Goal: Task Accomplishment & Management: Manage account settings

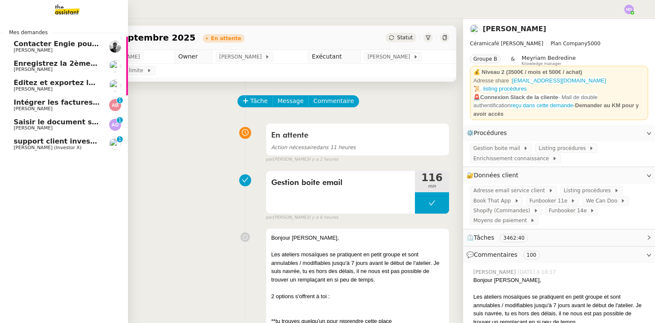
click at [63, 13] on img at bounding box center [60, 9] width 66 height 19
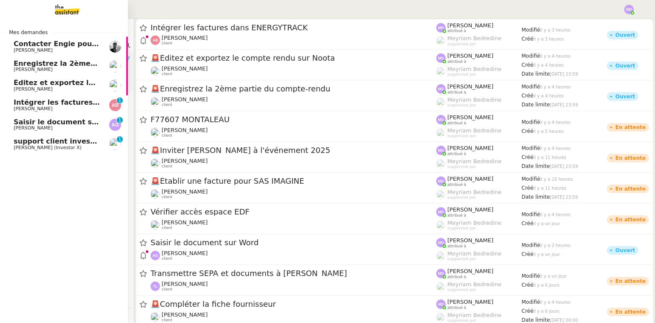
click at [61, 126] on span "[PERSON_NAME]" at bounding box center [57, 127] width 86 height 5
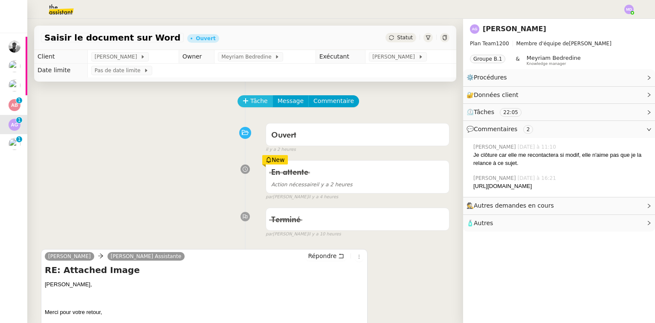
click at [250, 102] on span "Tâche" at bounding box center [258, 101] width 17 height 10
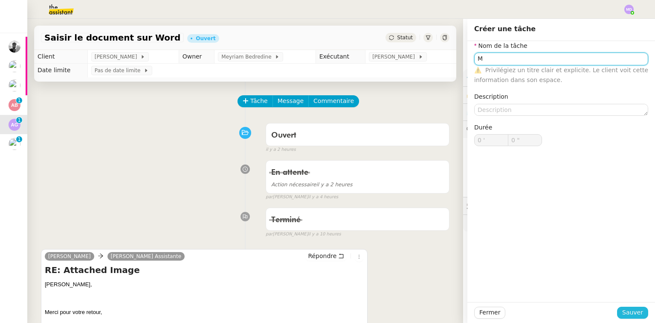
type input "M"
drag, startPoint x: 630, startPoint y: 311, endPoint x: 541, endPoint y: 256, distance: 104.8
click at [630, 311] on span "Sauver" at bounding box center [633, 312] width 21 height 10
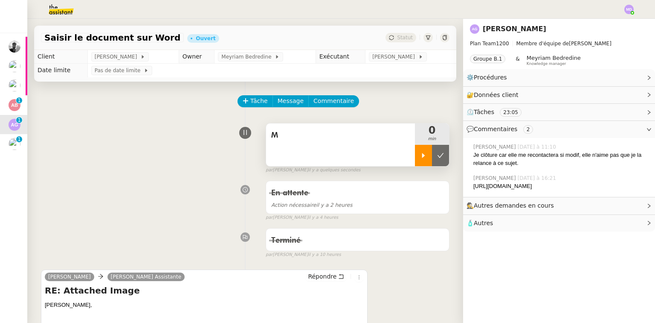
click at [418, 164] on div at bounding box center [423, 155] width 17 height 21
click at [374, 153] on div "M" at bounding box center [340, 144] width 149 height 43
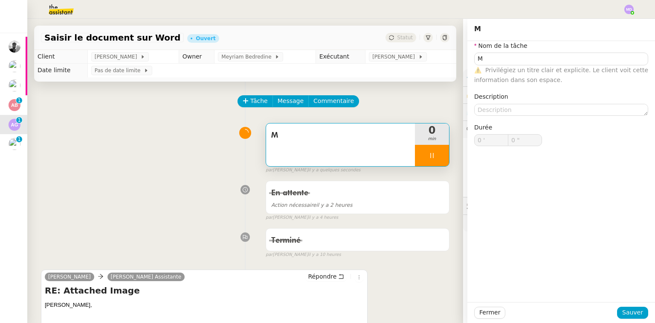
type input "M"
type input "0 '"
click at [482, 55] on input "M" at bounding box center [561, 58] width 174 height 12
type input "3 ""
type input "Modif"
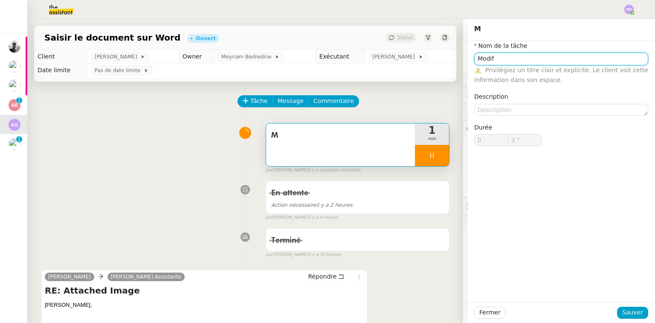
type input "4 ""
type input "Modification"
type input "5 ""
type input "M"
type input "0 '"
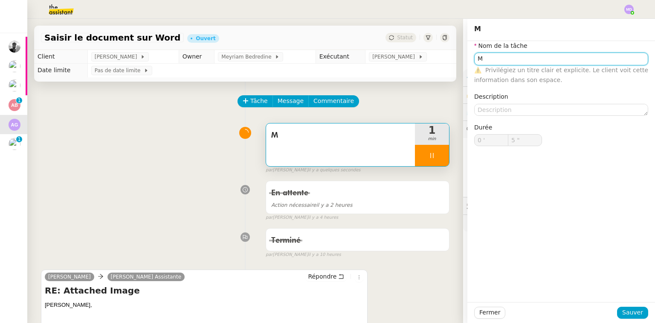
type input "6 ""
type input "Ms"
type input "7 ""
type input "M"
type input "0 '"
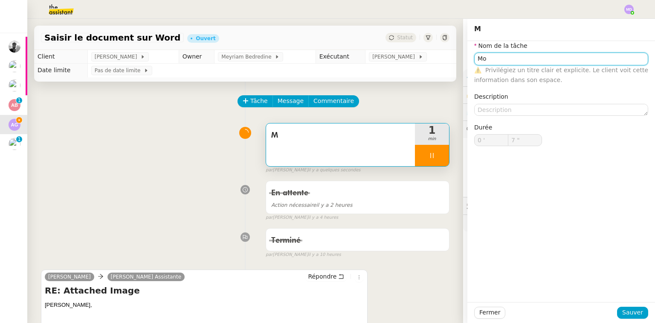
type input "8 ""
type input "Mdificatio"
type input "9 ""
type input "M"
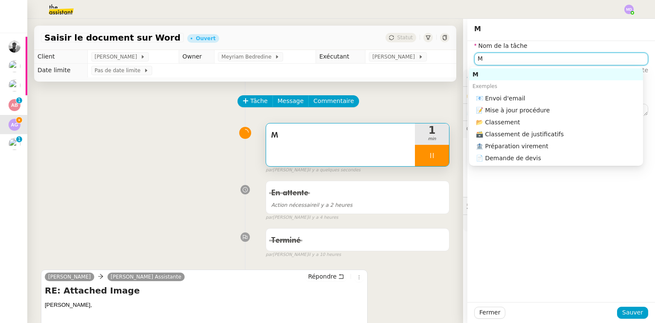
type input "10 ""
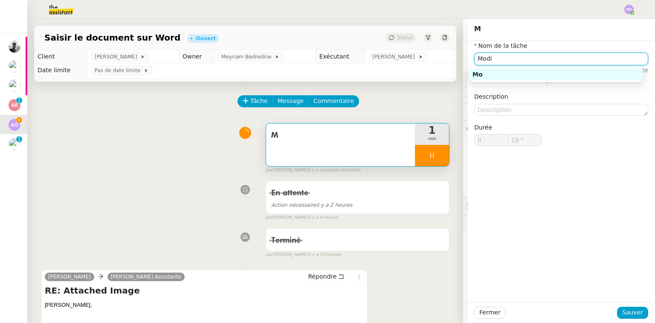
type input "Modif"
type input "11 ""
type input "Modifications"
type input "13 ""
type input "Modifications saisi"
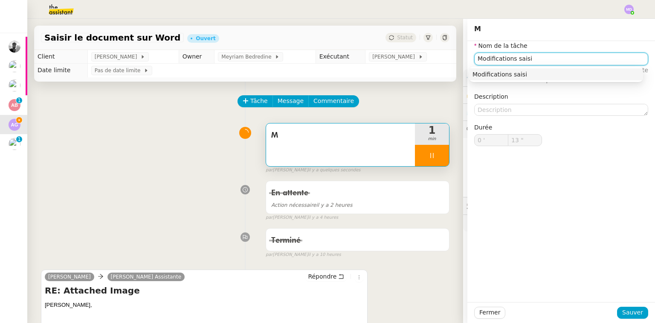
type input "14 ""
type input "Modifications saisie"
type input "15 ""
type input "Modifications"
type input "16 ""
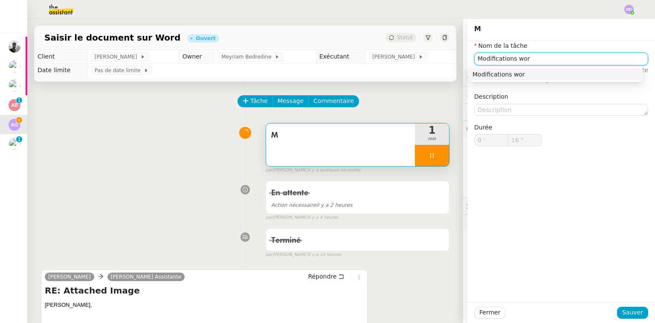
type input "Modifications word"
type input "18 ""
type input "Modifications word"
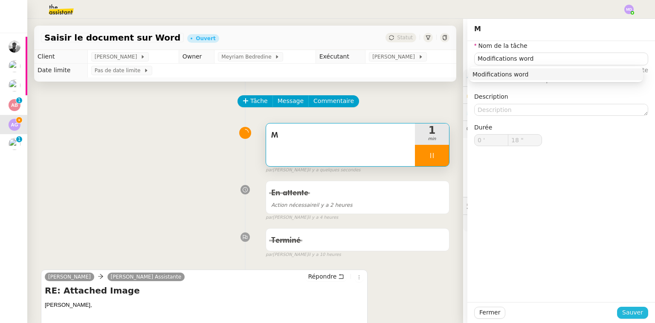
click at [628, 314] on span "Sauver" at bounding box center [633, 312] width 21 height 10
type input "19 ""
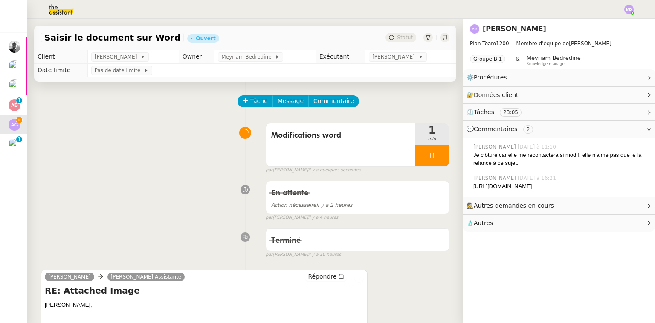
drag, startPoint x: 619, startPoint y: 194, endPoint x: 470, endPoint y: 187, distance: 149.5
click at [474, 187] on div "[URL][DOMAIN_NAME]" at bounding box center [561, 186] width 175 height 9
copy div "[URL][DOMAIN_NAME]"
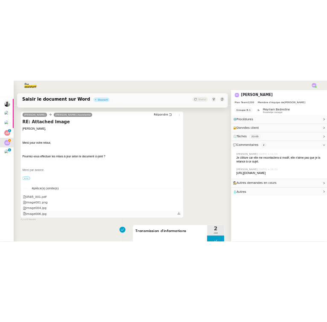
scroll to position [273, 0]
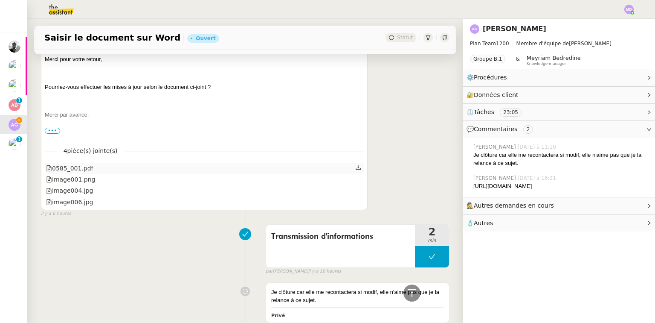
click at [355, 168] on icon at bounding box center [358, 167] width 6 height 6
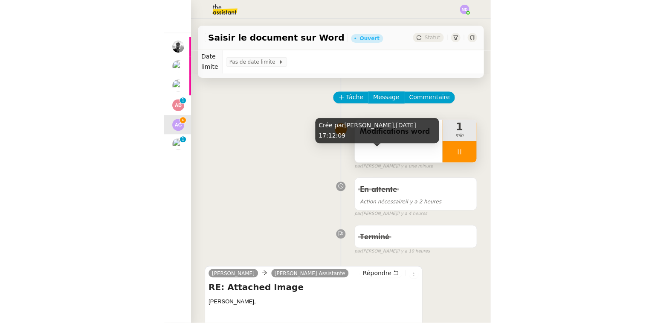
scroll to position [12, 0]
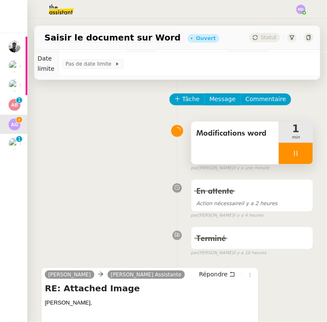
click at [299, 160] on div at bounding box center [296, 153] width 34 height 21
click at [279, 158] on div at bounding box center [287, 153] width 17 height 21
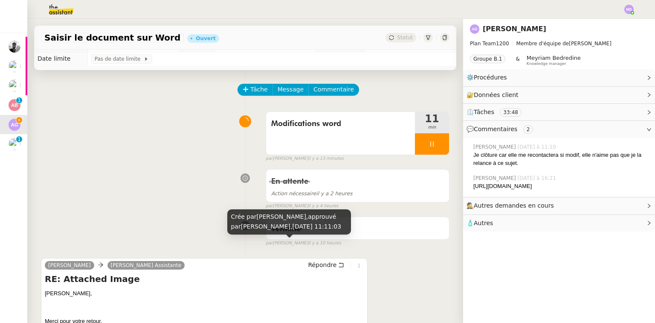
click at [334, 270] on div "Répondre" at bounding box center [334, 265] width 59 height 10
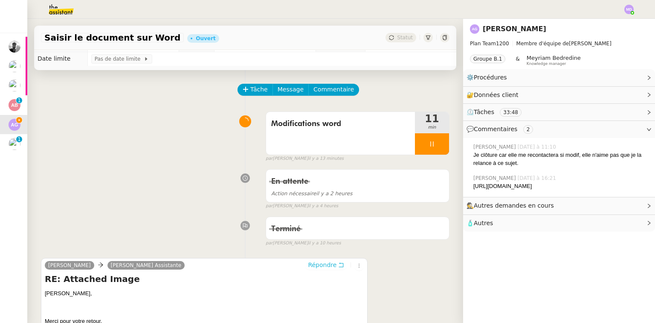
click at [331, 267] on button "Répondre" at bounding box center [326, 264] width 42 height 9
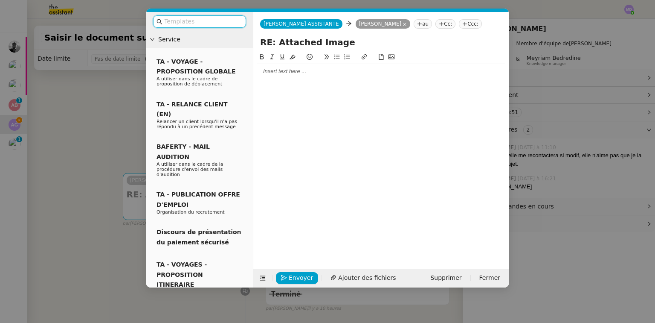
click at [96, 130] on nz-modal-container "Service TA - VOYAGE - PROPOSITION GLOBALE A utiliser dans le cadre de propositi…" at bounding box center [327, 161] width 655 height 323
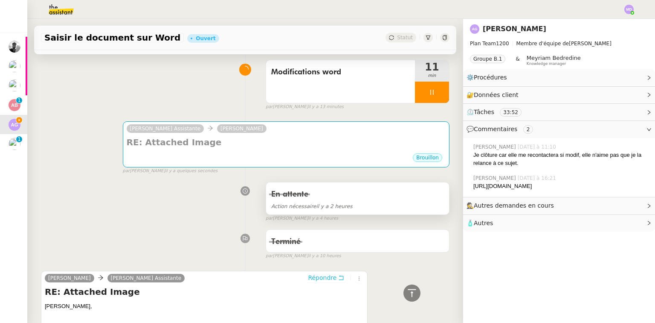
scroll to position [3, 0]
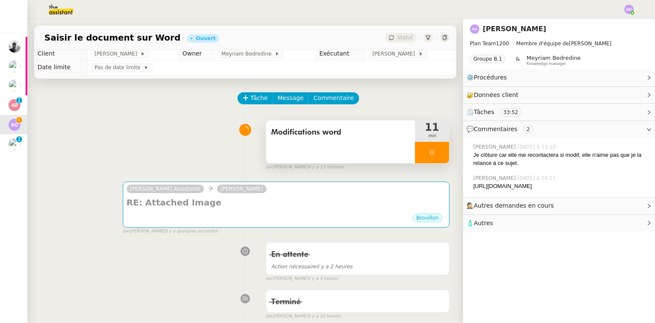
click at [433, 150] on div at bounding box center [432, 152] width 34 height 21
drag, startPoint x: 434, startPoint y: 150, endPoint x: 353, endPoint y: 131, distance: 83.2
click at [432, 149] on button at bounding box center [440, 152] width 17 height 21
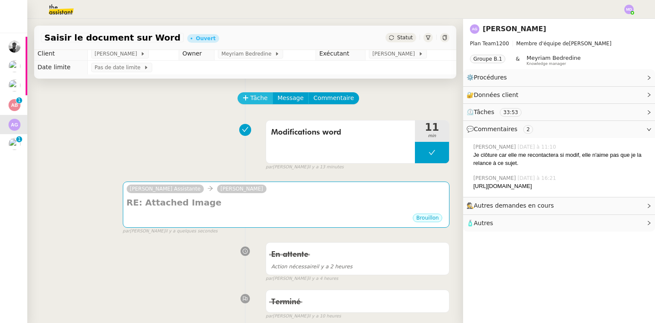
click at [254, 103] on span "Tâche" at bounding box center [258, 98] width 17 height 10
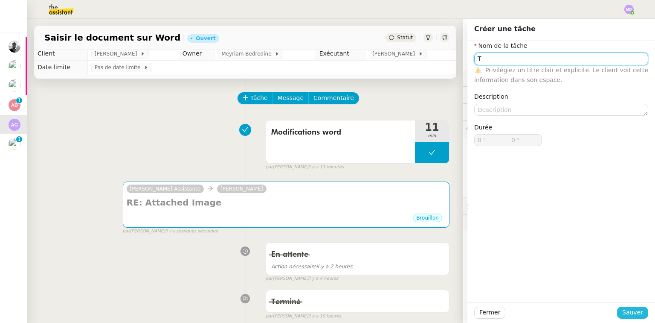
type input "T"
drag, startPoint x: 629, startPoint y: 311, endPoint x: 609, endPoint y: 301, distance: 21.8
click at [629, 311] on span "Sauver" at bounding box center [633, 312] width 21 height 10
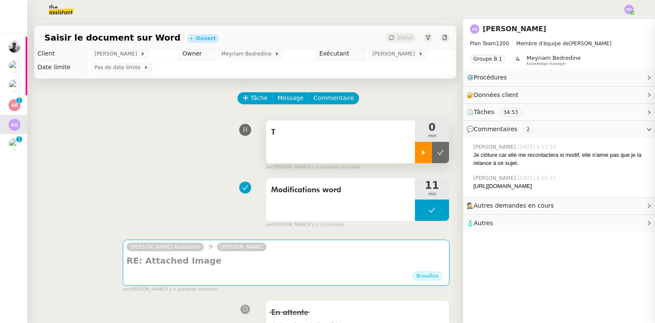
click at [420, 156] on icon at bounding box center [423, 152] width 7 height 7
click at [375, 147] on div "T" at bounding box center [340, 141] width 149 height 43
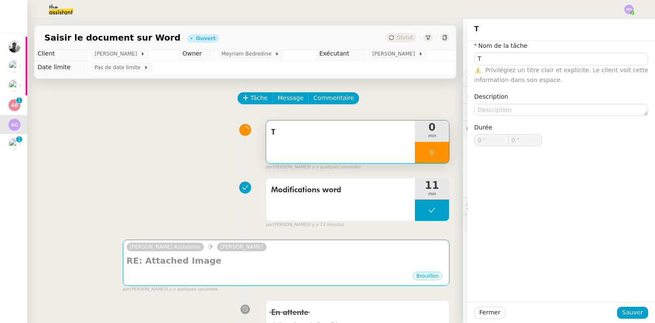
type input "T"
type input "0 '"
type input "0 ""
type input "T"
type input "0 '"
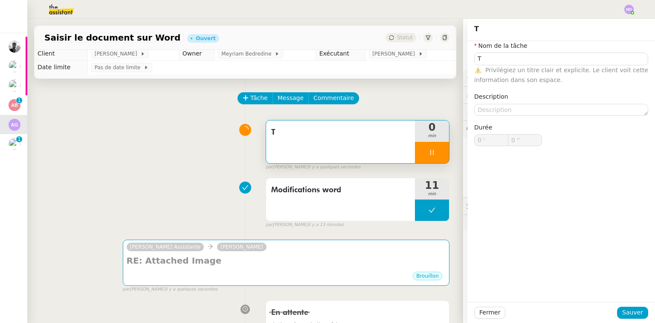
type input "0 ""
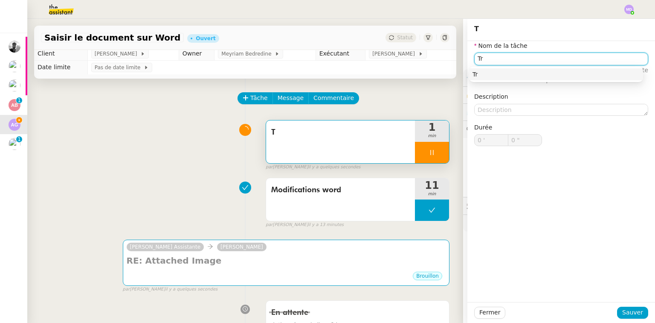
click at [485, 58] on input "Tr" at bounding box center [561, 58] width 174 height 12
type input "Tra"
type input "1 ""
type input "Transmissio"
type input "2 ""
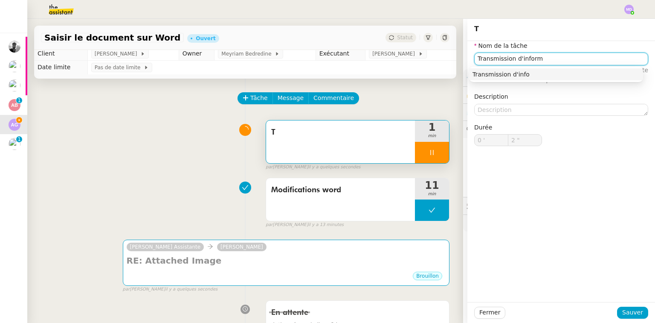
type input "Transmission d'informa"
type input "3 ""
type input "Transmission d'informations"
type input "4 ""
type input "Transmission d'informations"
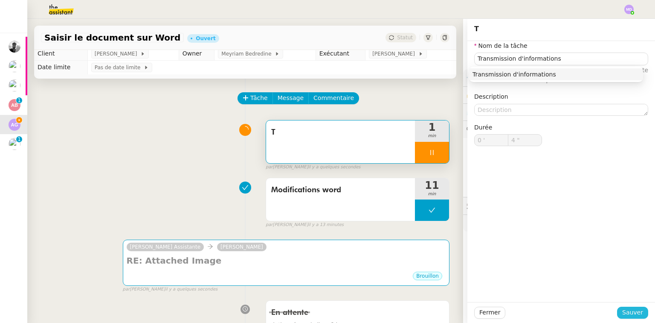
click at [623, 309] on span "Sauver" at bounding box center [633, 312] width 21 height 10
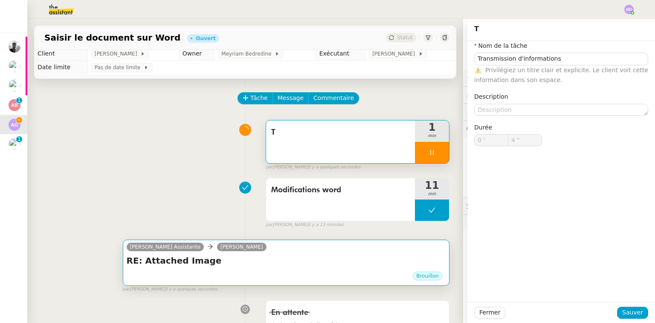
type input "5 ""
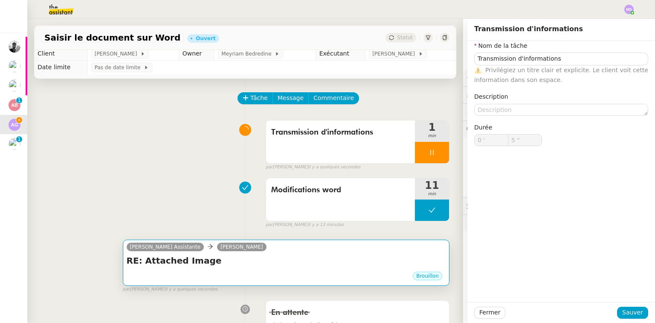
click at [258, 262] on h4 "RE: Attached Image" at bounding box center [286, 260] width 319 height 12
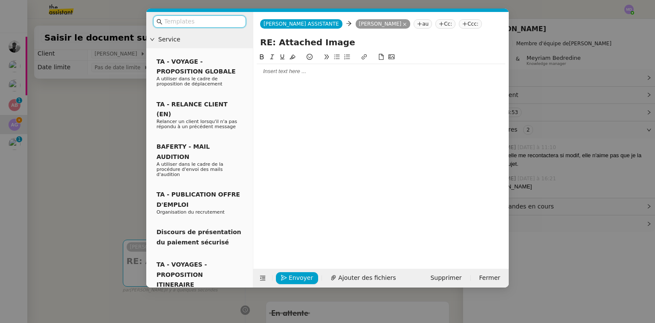
click at [276, 70] on div at bounding box center [381, 71] width 249 height 8
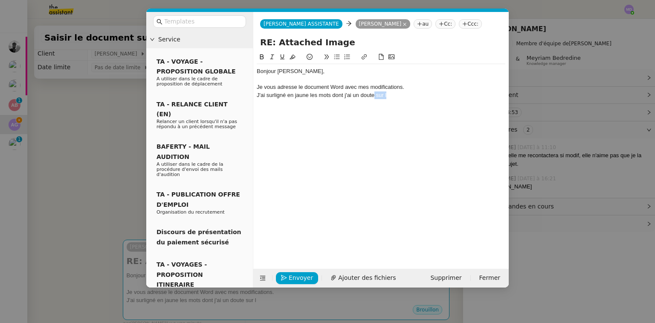
drag, startPoint x: 374, startPoint y: 94, endPoint x: 389, endPoint y: 94, distance: 14.9
click at [389, 94] on div "J'ai surligné en jaune les mots dont j'ai un doute sur l" at bounding box center [381, 95] width 249 height 8
click at [352, 276] on span "Ajouter des fichiers" at bounding box center [367, 278] width 58 height 10
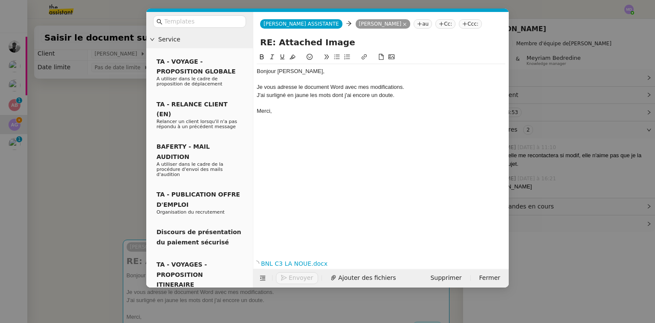
click at [107, 137] on nz-modal-container "Service TA - VOYAGE - PROPOSITION GLOBALE A utiliser dans le cadre de propositi…" at bounding box center [327, 161] width 655 height 323
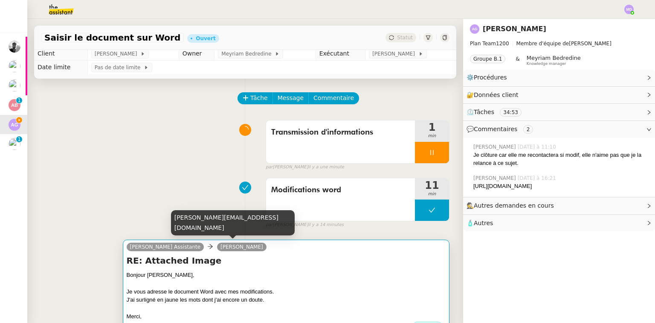
scroll to position [71, 0]
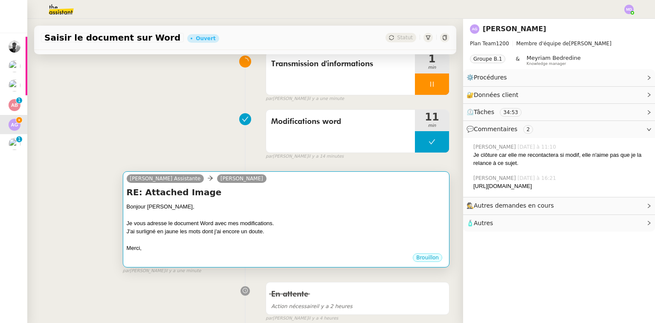
click at [255, 226] on div "Je vous adresse le document Word avec mes modifications." at bounding box center [286, 223] width 319 height 9
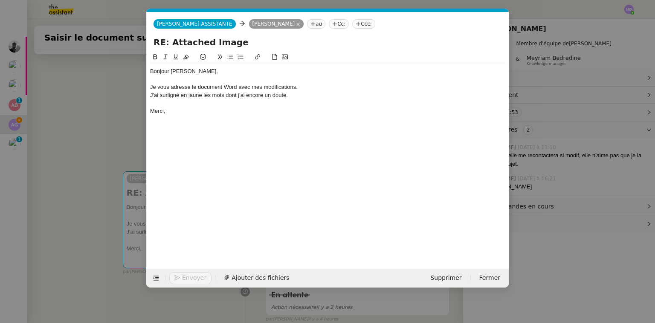
scroll to position [0, 18]
click at [260, 276] on span "Ajouter des fichiers" at bounding box center [261, 278] width 58 height 10
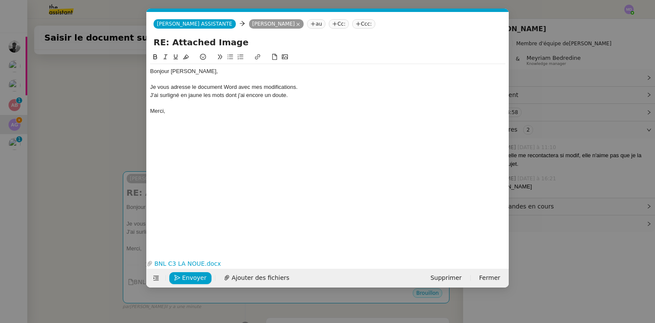
click at [75, 118] on nz-modal-container "Service TA - VOYAGE - PROPOSITION GLOBALE A utiliser dans le cadre de propositi…" at bounding box center [327, 161] width 655 height 323
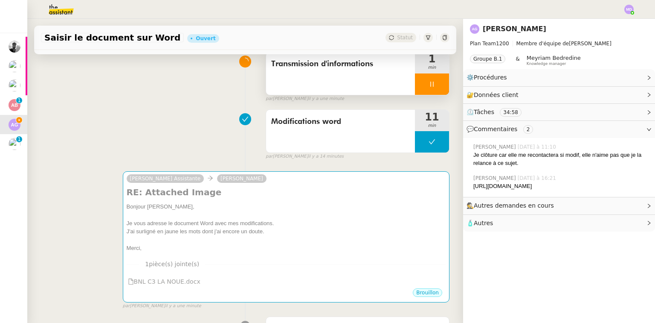
drag, startPoint x: 416, startPoint y: 91, endPoint x: 423, endPoint y: 94, distance: 7.5
click at [420, 93] on div at bounding box center [432, 83] width 34 height 21
click at [434, 92] on button at bounding box center [440, 83] width 17 height 21
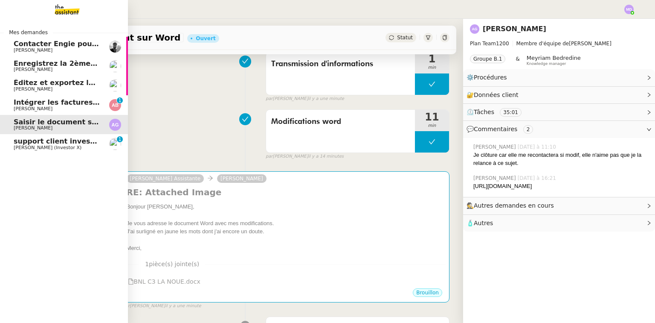
click at [67, 48] on span "[PERSON_NAME]" at bounding box center [57, 50] width 86 height 5
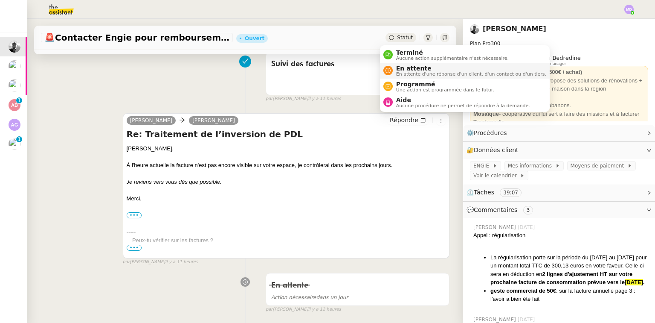
click at [404, 70] on span "En attente" at bounding box center [471, 68] width 150 height 7
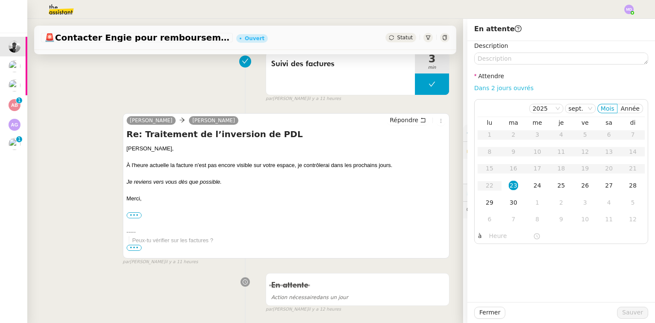
click at [508, 89] on link "Dans 2 jours ouvrés" at bounding box center [503, 87] width 59 height 7
type input "07:00"
click at [623, 306] on button "Sauver" at bounding box center [632, 312] width 31 height 12
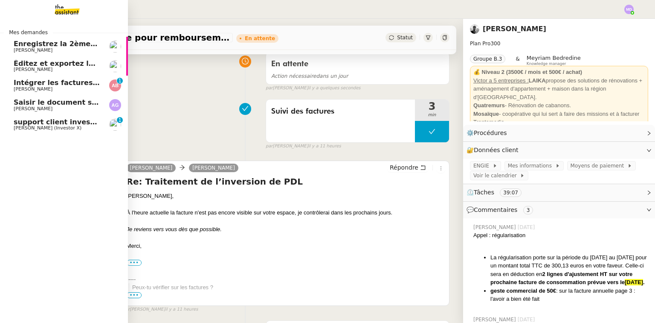
click at [54, 65] on span "Éditez et exportez le compte rendu sur Noota" at bounding box center [102, 63] width 176 height 8
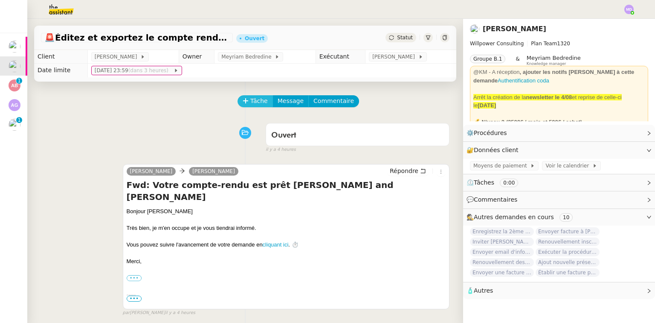
click at [250, 104] on span "Tâche" at bounding box center [258, 101] width 17 height 10
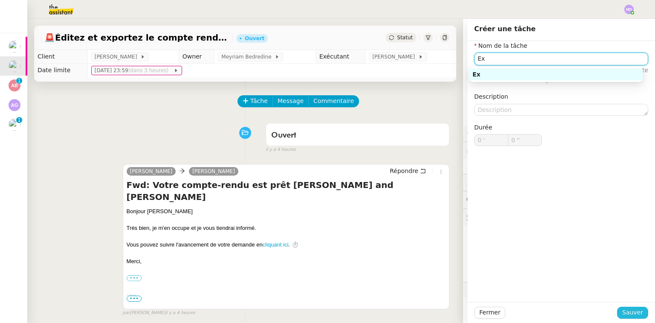
type input "Ex"
drag, startPoint x: 631, startPoint y: 314, endPoint x: 604, endPoint y: 298, distance: 31.4
click at [631, 314] on span "Sauver" at bounding box center [633, 312] width 21 height 10
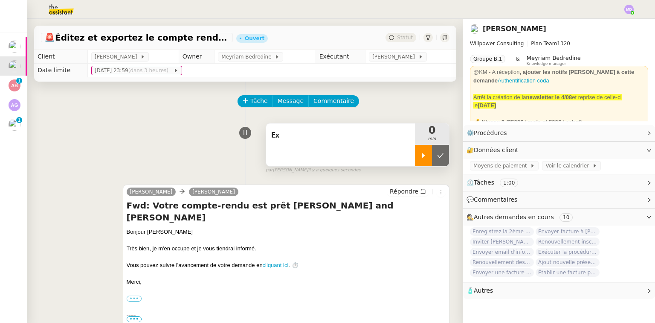
click at [415, 162] on div at bounding box center [423, 155] width 17 height 21
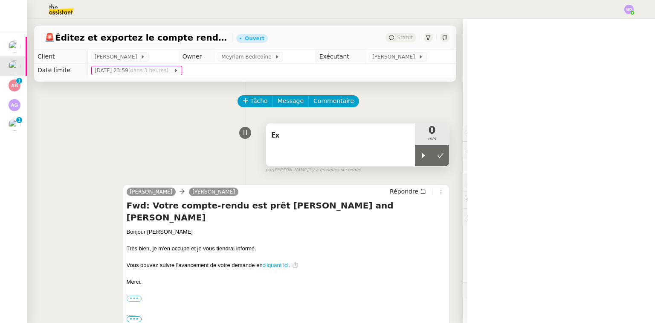
click at [381, 154] on div "Ex" at bounding box center [340, 144] width 149 height 43
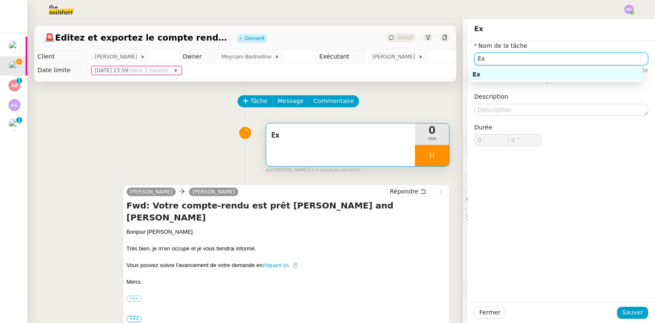
drag, startPoint x: 476, startPoint y: 58, endPoint x: 453, endPoint y: 55, distance: 23.7
click at [456, 56] on app-ticket "🚨 Éditez et exportez le compte rendu sur Noota Ouvert Statut Client [PERSON_NAM…" at bounding box center [341, 171] width 628 height 304
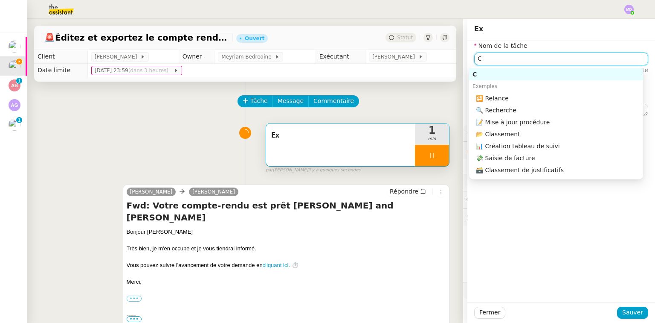
type input "Co"
type input "1 ""
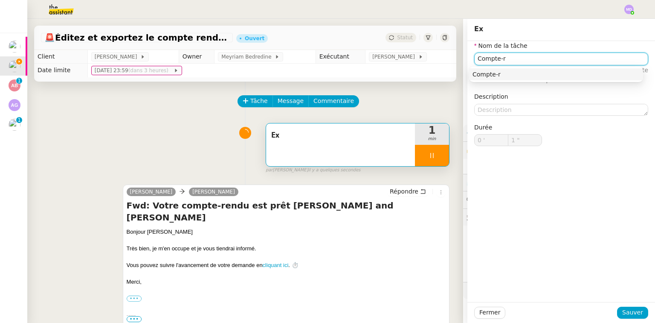
type input "Compte-re"
type input "2 ""
type input "Compte-rendu Noot"
type input "3 ""
type input "Compte-rendu Noota"
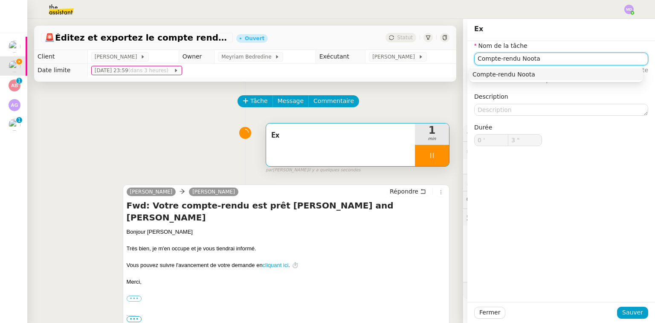
type input "4 ""
type input "Compte-rendu Noota"
click at [626, 309] on span "Sauver" at bounding box center [633, 312] width 21 height 10
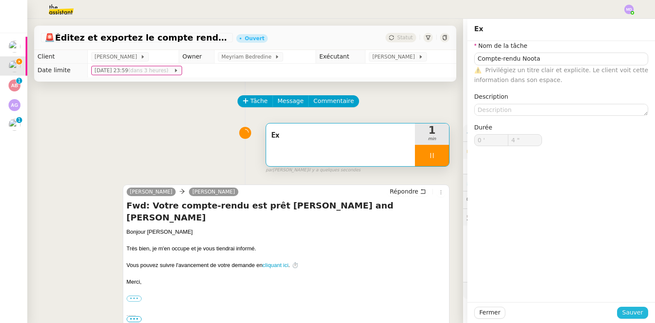
type input "5 ""
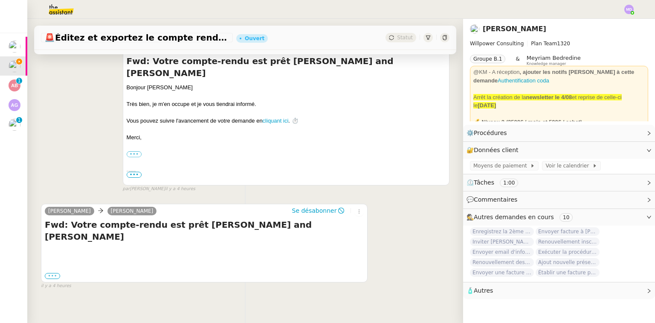
drag, startPoint x: 51, startPoint y: 261, endPoint x: 53, endPoint y: 267, distance: 5.8
click at [52, 271] on div "••• ---------- Forwarded message --------- From: Noota < [EMAIL_ADDRESS][DOMAIN…" at bounding box center [204, 275] width 319 height 9
click at [53, 273] on label "•••" at bounding box center [52, 276] width 15 height 6
click at [0, 0] on input "•••" at bounding box center [0, 0] width 0 height 0
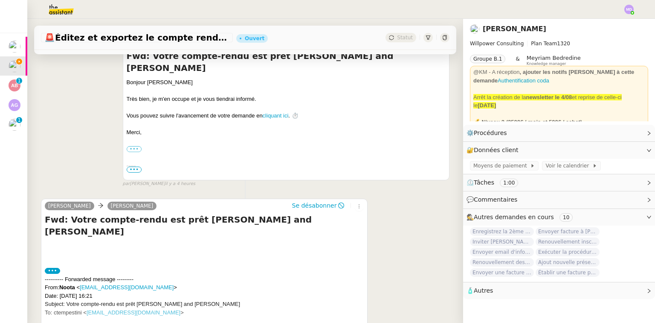
scroll to position [223, 0]
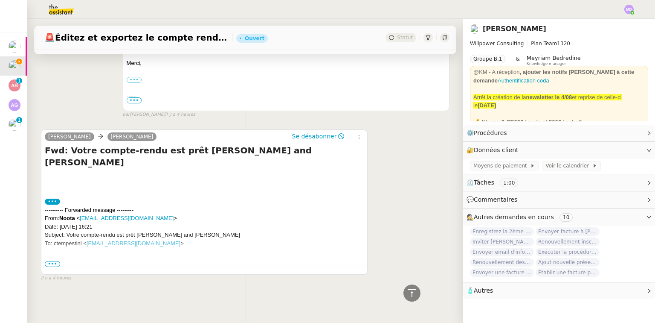
click at [54, 261] on span "•••" at bounding box center [52, 264] width 15 height 6
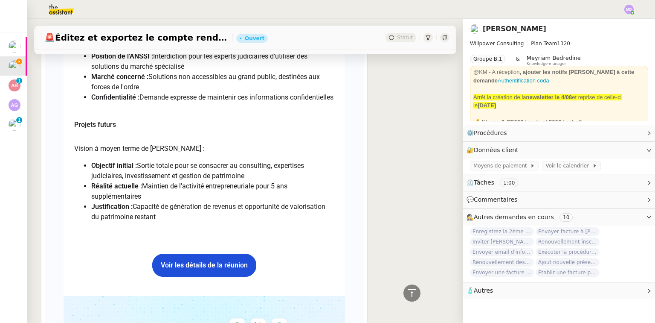
scroll to position [1520, 0]
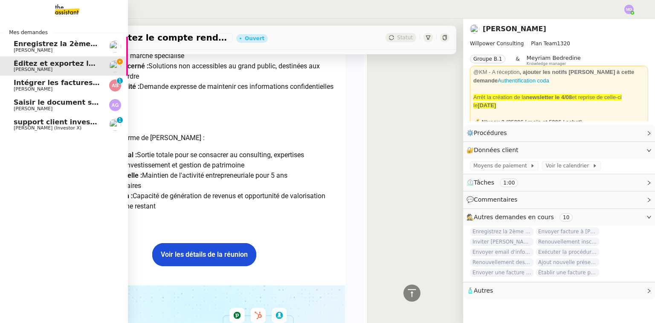
click at [47, 51] on span "[PERSON_NAME]" at bounding box center [33, 50] width 39 height 6
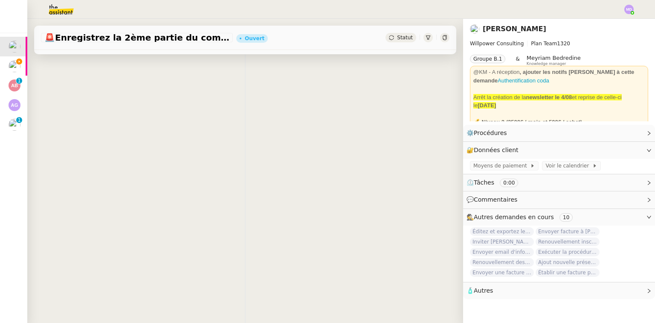
scroll to position [113, 0]
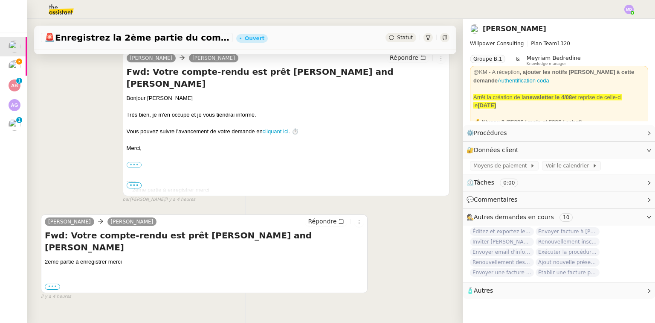
click at [53, 283] on label "•••" at bounding box center [52, 286] width 15 height 6
click at [0, 0] on input "•••" at bounding box center [0, 0] width 0 height 0
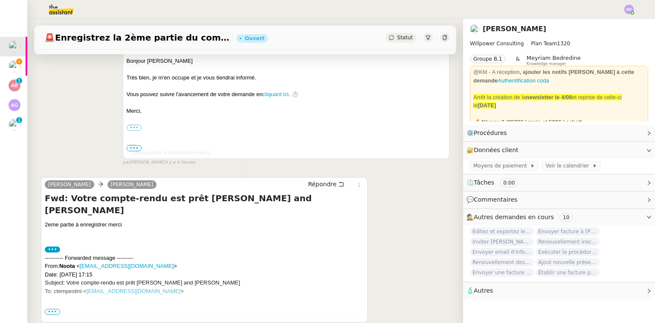
scroll to position [203, 0]
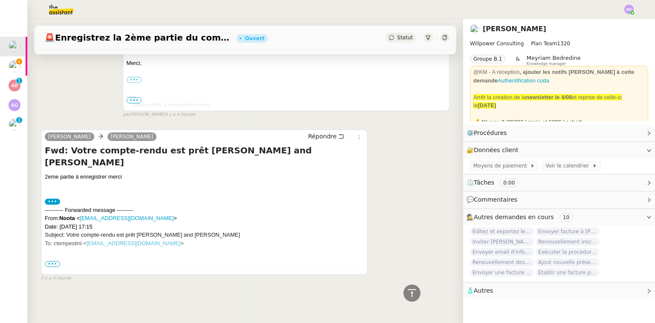
click at [50, 261] on span "•••" at bounding box center [52, 264] width 15 height 6
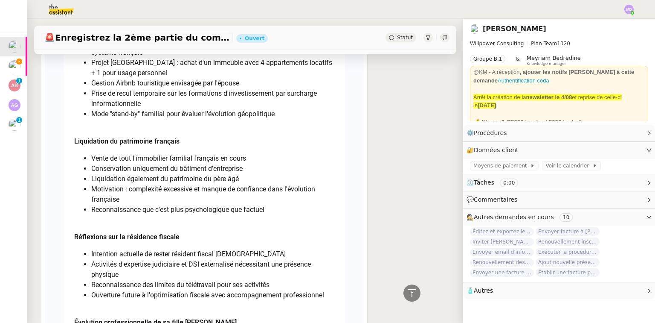
scroll to position [2183, 0]
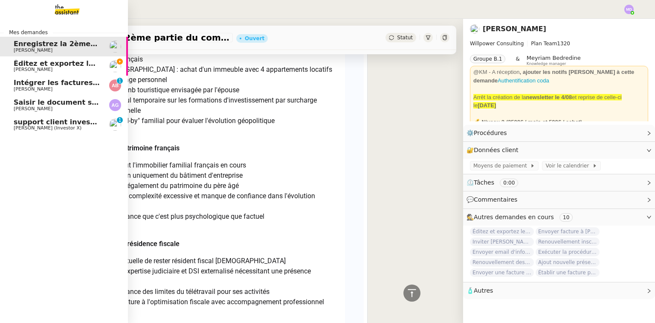
click at [53, 69] on span "[PERSON_NAME]" at bounding box center [57, 69] width 86 height 5
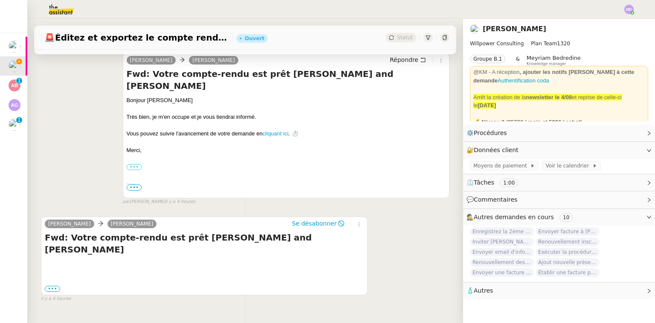
scroll to position [144, 0]
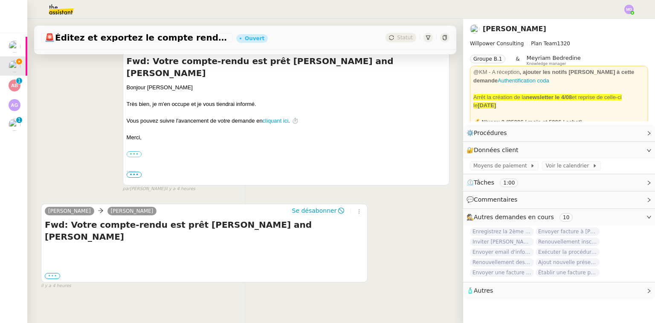
click at [52, 273] on label "•••" at bounding box center [52, 276] width 15 height 6
click at [0, 0] on input "•••" at bounding box center [0, 0] width 0 height 0
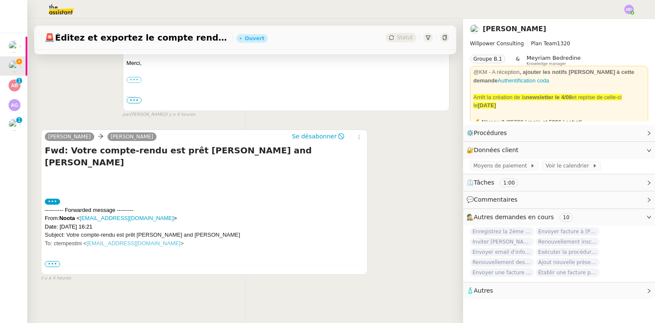
scroll to position [223, 0]
click at [49, 261] on span "•••" at bounding box center [52, 264] width 15 height 6
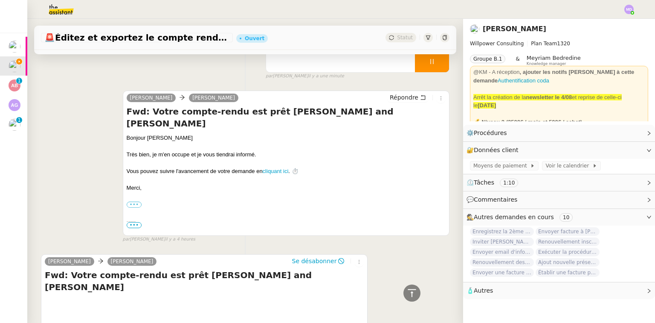
scroll to position [36, 0]
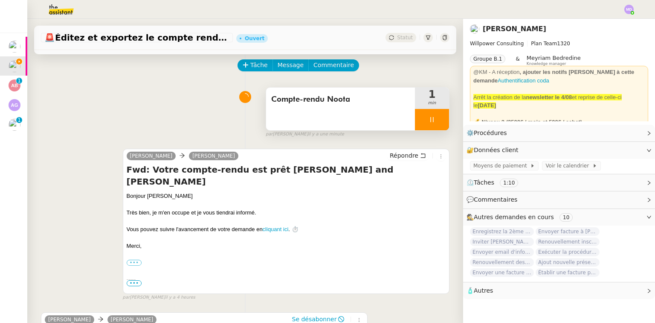
click at [423, 115] on div at bounding box center [432, 119] width 34 height 21
click at [420, 119] on icon at bounding box center [423, 119] width 7 height 7
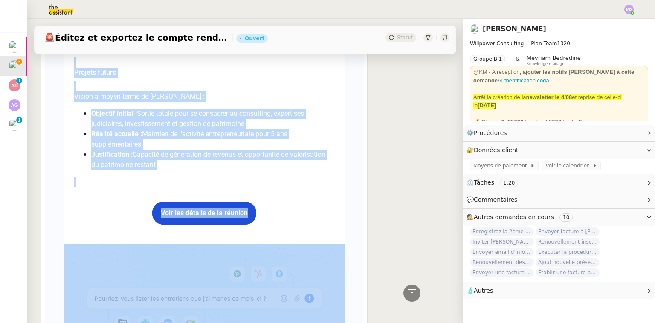
scroll to position [1567, 0]
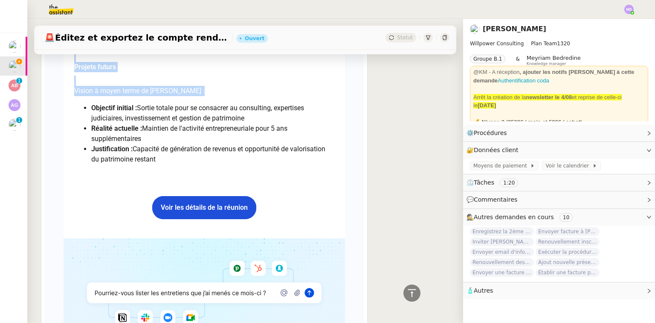
drag, startPoint x: 72, startPoint y: 83, endPoint x: 196, endPoint y: 167, distance: 150.3
copy div "Loremipsum dolors Ametco Adipiscingel seddoeiusmod Tempori (utl et dolorem ali …"
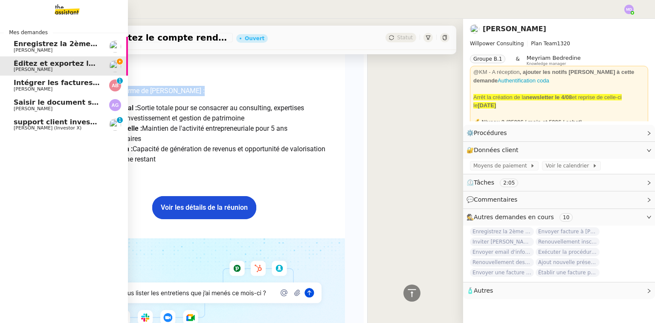
click at [16, 46] on span "Enregistrez la 2ème partie du compte-rendu" at bounding box center [99, 44] width 171 height 8
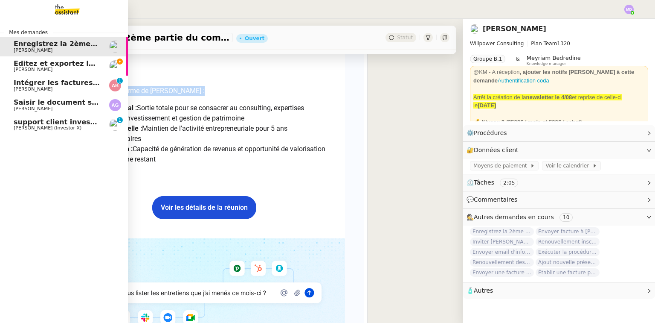
scroll to position [124, 0]
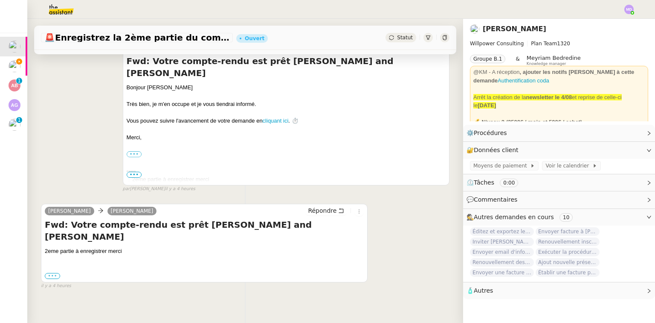
click at [50, 273] on label "•••" at bounding box center [52, 276] width 15 height 6
click at [0, 0] on input "•••" at bounding box center [0, 0] width 0 height 0
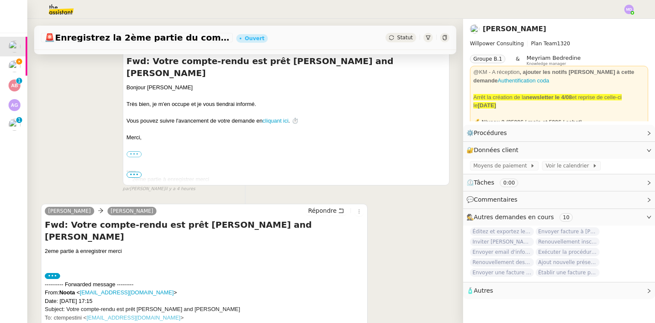
scroll to position [203, 0]
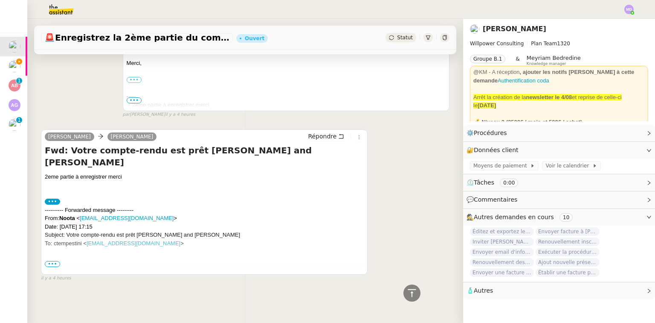
click at [51, 261] on span "•••" at bounding box center [52, 264] width 15 height 6
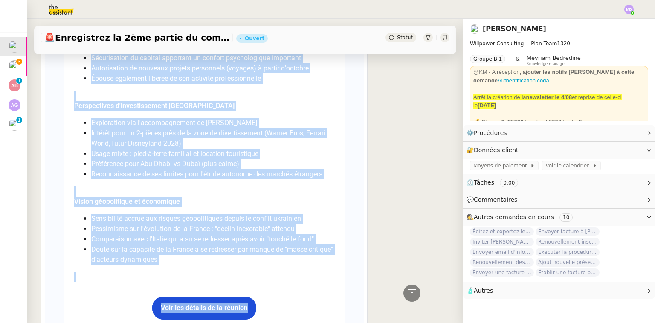
scroll to position [2639, 0]
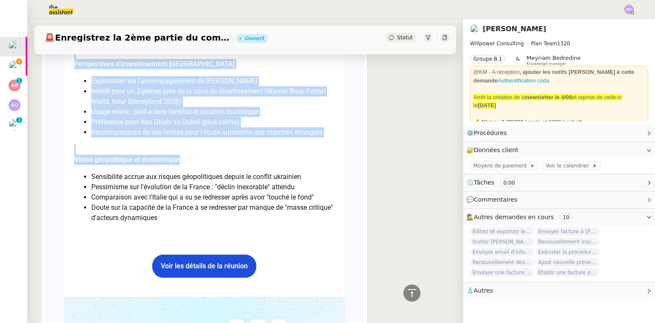
drag, startPoint x: 70, startPoint y: 190, endPoint x: 200, endPoint y: 205, distance: 130.1
copy div "Loremipsumdo sitametconse Adipisc (eli se doeiusm tem incidid utla et doloremag…"
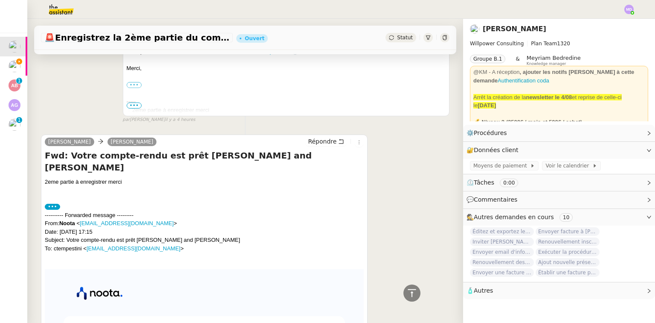
scroll to position [192, 0]
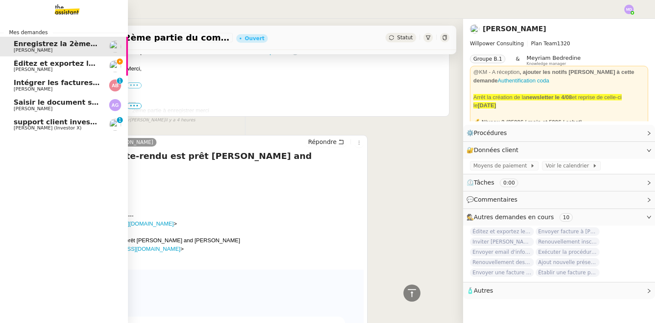
click at [39, 68] on span "[PERSON_NAME]" at bounding box center [33, 70] width 39 height 6
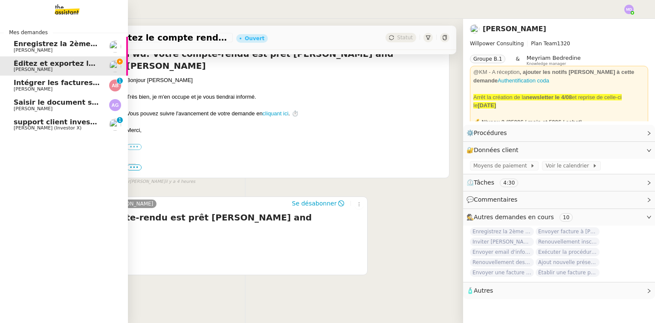
scroll to position [144, 0]
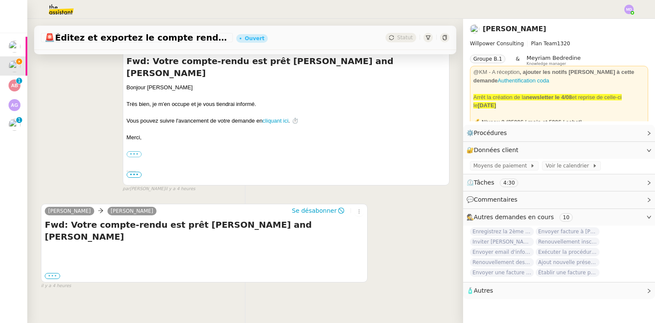
click at [49, 273] on label "•••" at bounding box center [52, 276] width 15 height 6
click at [0, 0] on input "•••" at bounding box center [0, 0] width 0 height 0
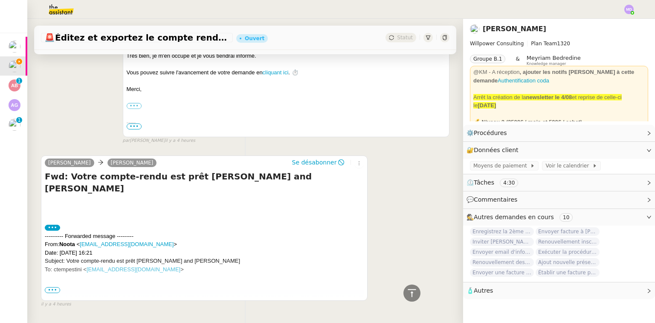
scroll to position [223, 0]
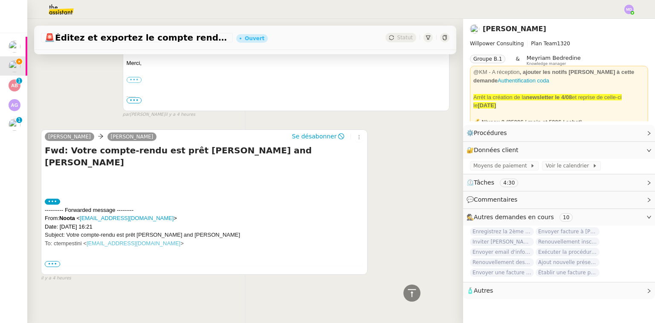
click at [52, 261] on span "•••" at bounding box center [52, 264] width 15 height 6
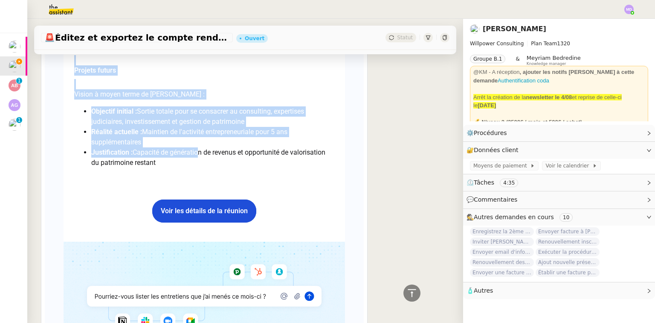
scroll to position [1560, 0]
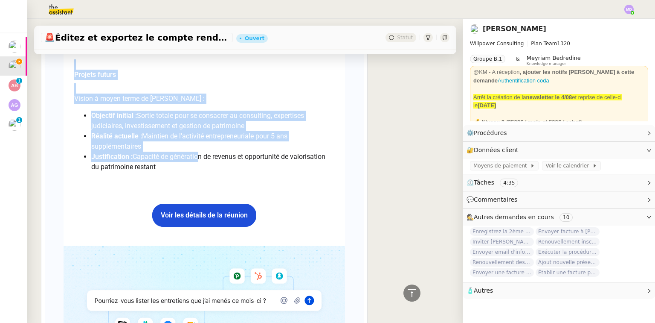
drag, startPoint x: 72, startPoint y: 237, endPoint x: 193, endPoint y: 165, distance: 140.9
copy div "Loremipsum dolors Ametco Adipiscingel seddoeiusmod Tempori (utl et dolorem ali …"
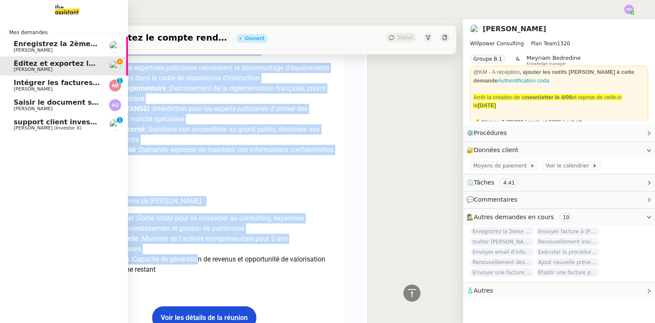
click at [43, 43] on span "Enregistrez la 2ème partie du compte-rendu" at bounding box center [99, 44] width 171 height 8
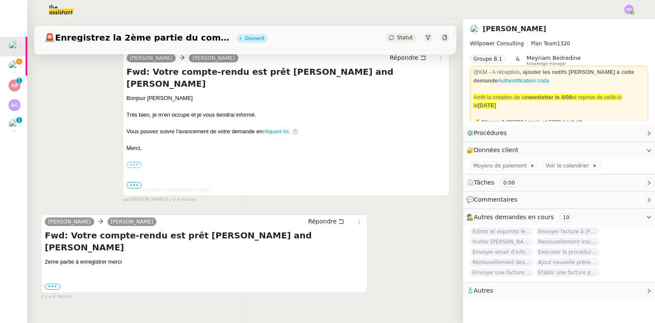
scroll to position [124, 0]
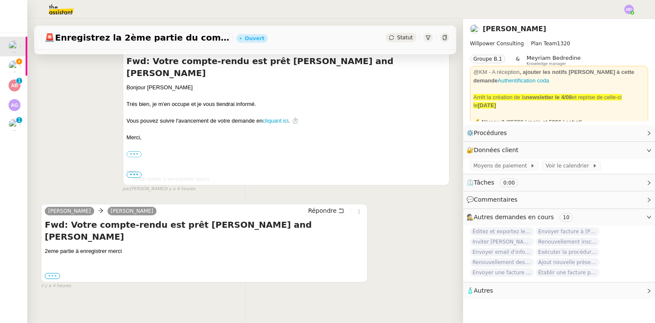
click at [50, 273] on label "•••" at bounding box center [52, 276] width 15 height 6
click at [0, 0] on input "•••" at bounding box center [0, 0] width 0 height 0
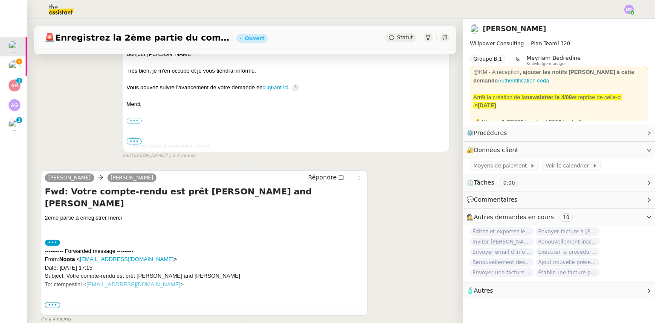
scroll to position [203, 0]
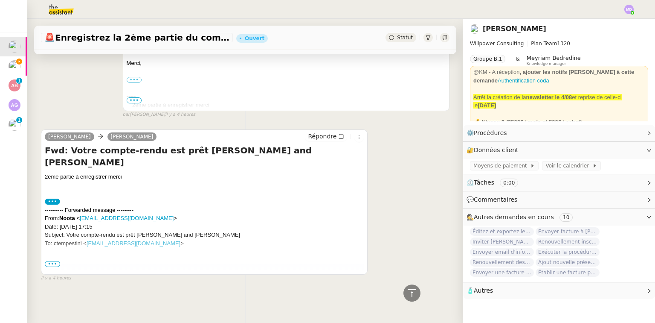
click at [54, 262] on span "•••" at bounding box center [52, 264] width 15 height 6
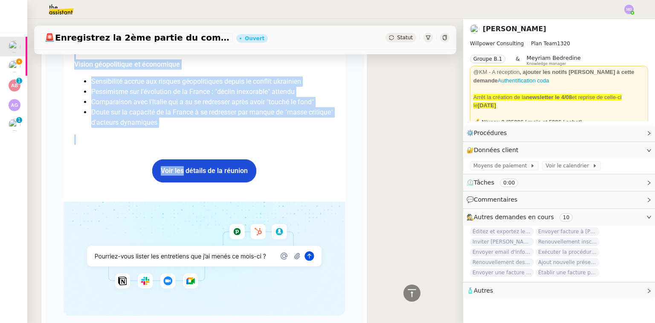
scroll to position [2693, 0]
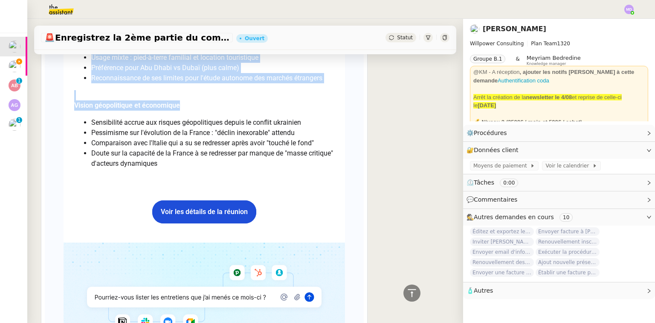
drag, startPoint x: 70, startPoint y: 224, endPoint x: 178, endPoint y: 141, distance: 136.3
copy div "Loremipsumdo sitametconse Adipisc (eli se doeiusm tem incidid utla et doloremag…"
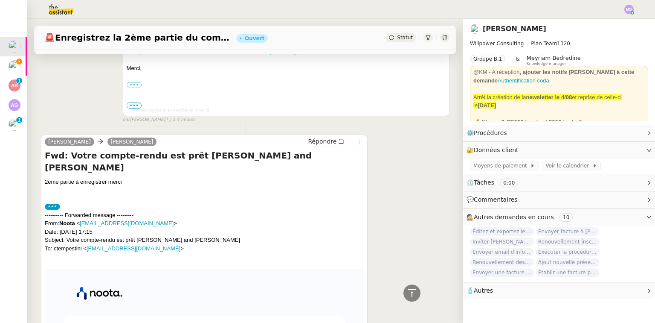
scroll to position [192, 0]
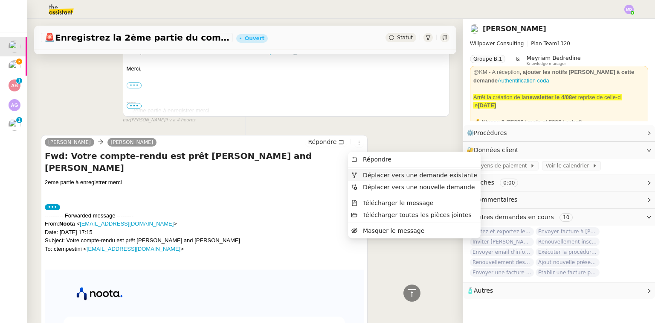
click at [403, 176] on span "Déplacer vers une demande existante" at bounding box center [420, 175] width 114 height 7
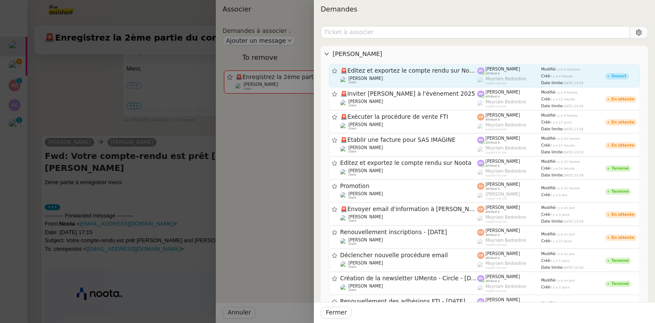
click at [394, 71] on span "🚨 Éditez et exportez le compte rendu sur [GEOGRAPHIC_DATA]" at bounding box center [408, 71] width 137 height 6
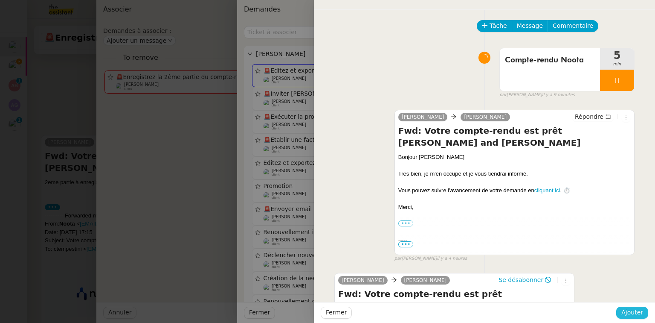
click at [628, 311] on span "Ajouter" at bounding box center [633, 312] width 22 height 10
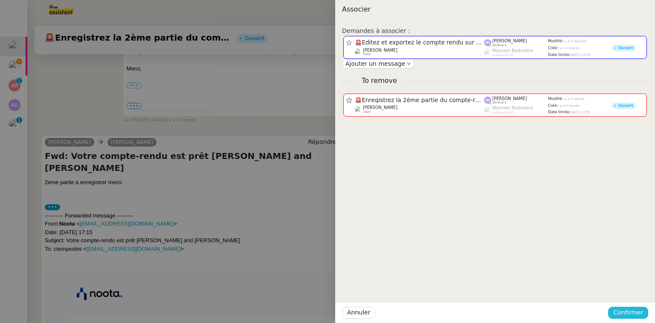
click at [624, 310] on span "Confirmer" at bounding box center [629, 312] width 30 height 10
click at [626, 288] on span "Ajouter" at bounding box center [629, 289] width 22 height 9
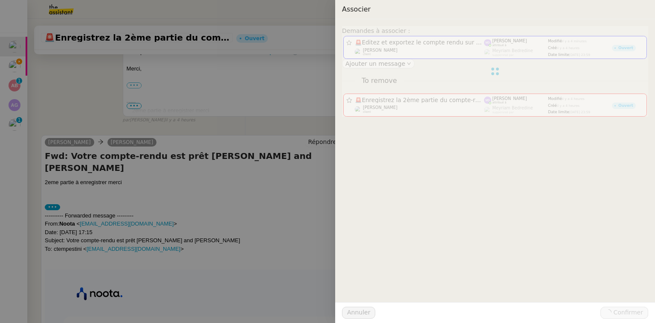
click at [51, 67] on div at bounding box center [327, 161] width 655 height 323
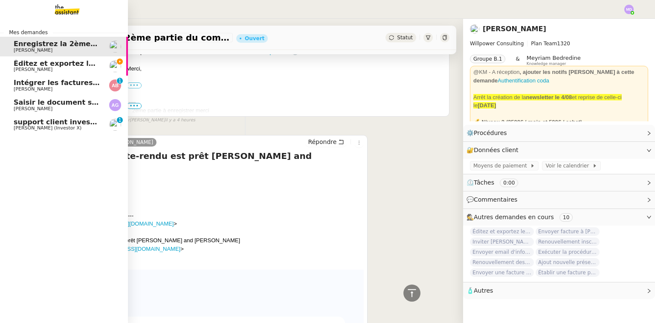
click at [15, 65] on span "Éditez et exportez le compte rendu sur Noota" at bounding box center [102, 63] width 176 height 8
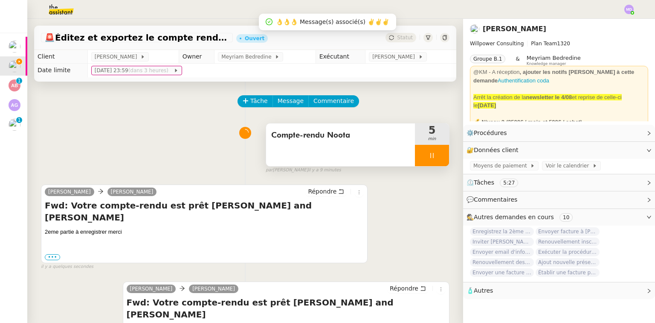
click at [418, 155] on div at bounding box center [432, 155] width 34 height 21
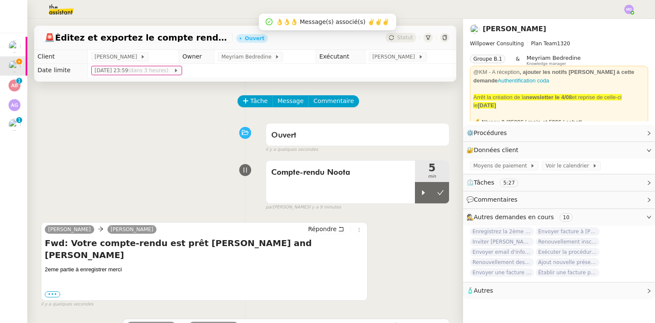
click at [435, 160] on div "Compte-rendu Noota 5 min false par [PERSON_NAME] il y a 9 minutes" at bounding box center [245, 183] width 409 height 55
click at [437, 190] on icon at bounding box center [440, 192] width 7 height 7
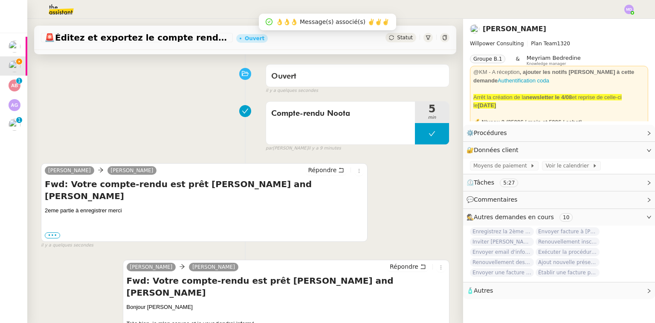
scroll to position [137, 0]
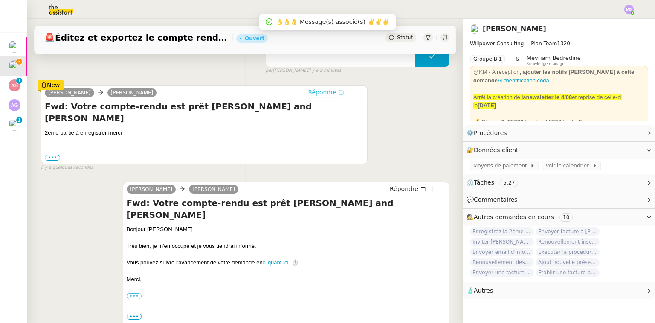
click at [316, 94] on span "Répondre" at bounding box center [322, 92] width 29 height 9
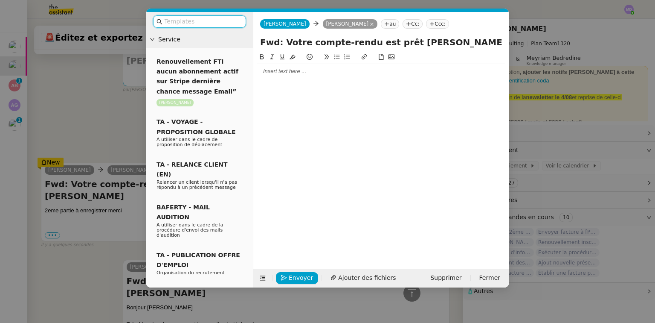
scroll to position [202, 0]
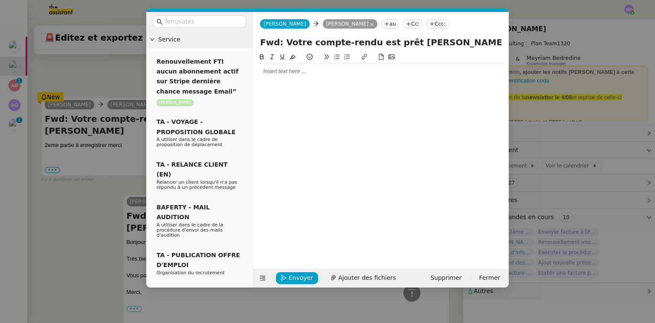
click at [292, 73] on div at bounding box center [381, 71] width 249 height 8
click at [191, 19] on input "text" at bounding box center [202, 22] width 77 height 10
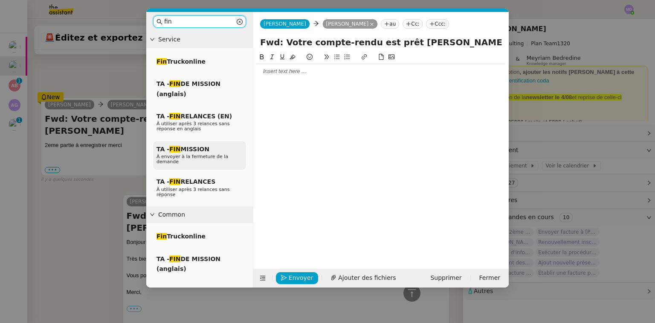
type input "fin"
click at [205, 157] on span "À envoyer à la fermeture de la demande" at bounding box center [193, 159] width 72 height 11
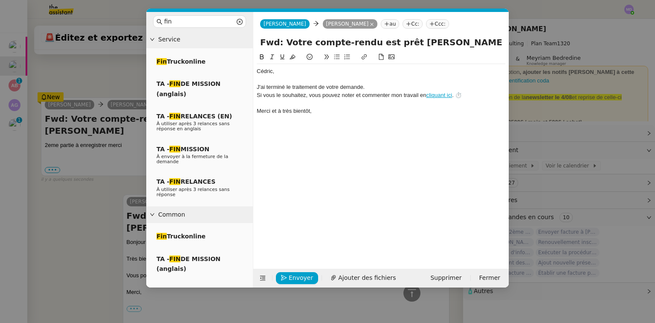
click at [257, 73] on div "﻿[PERSON_NAME]﻿," at bounding box center [381, 71] width 249 height 8
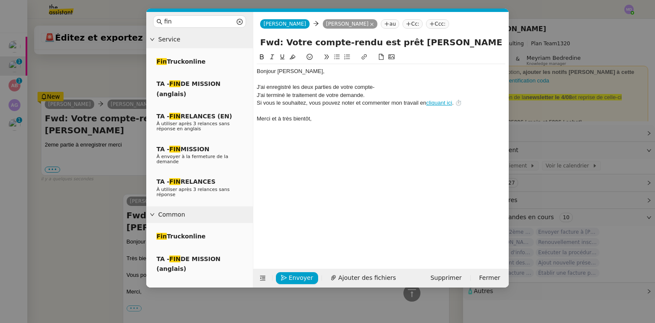
scroll to position [260, 0]
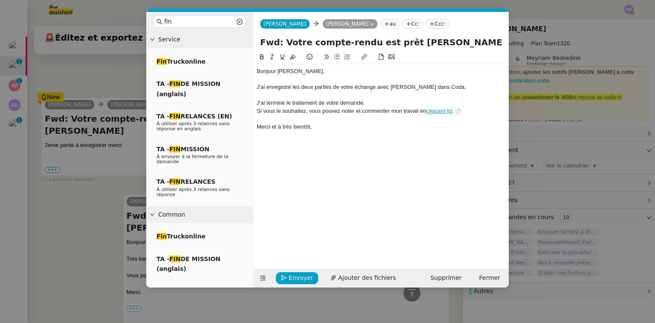
click at [71, 183] on nz-modal-container "fin Service Fin Truckonline TA - FIN DE MISSION (anglais) TA - FIN RELANCES (EN…" at bounding box center [327, 161] width 655 height 323
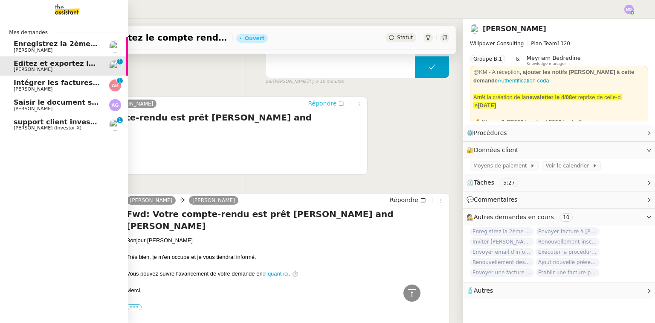
scroll to position [268, 0]
click at [25, 88] on span "[PERSON_NAME]" at bounding box center [33, 89] width 39 height 6
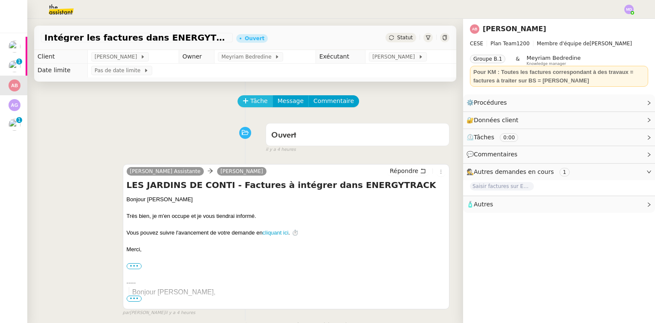
click at [259, 105] on span "Tâche" at bounding box center [258, 101] width 17 height 10
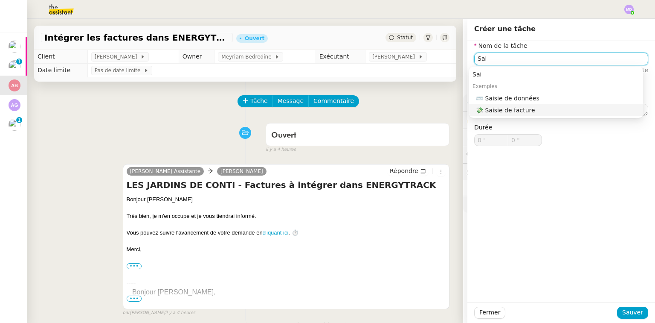
click at [512, 112] on div "💸 Saisie de facture" at bounding box center [558, 110] width 164 height 8
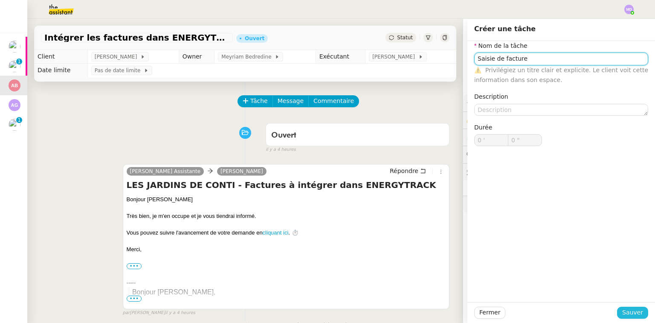
type input "Saisie de facture"
drag, startPoint x: 626, startPoint y: 309, endPoint x: 507, endPoint y: 242, distance: 136.2
click at [623, 307] on button "Sauver" at bounding box center [632, 312] width 31 height 12
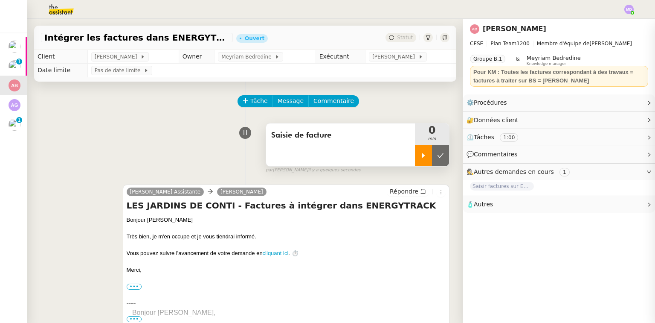
click at [418, 160] on div at bounding box center [423, 155] width 17 height 21
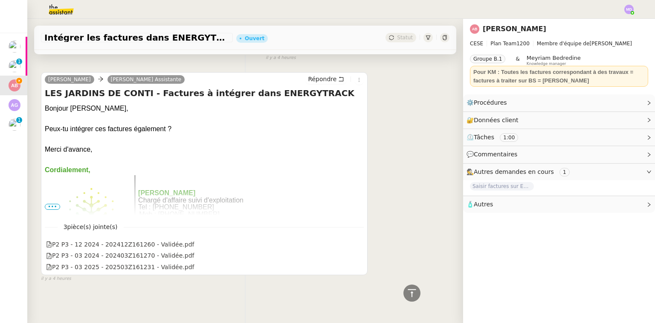
scroll to position [300, 0]
click at [355, 243] on icon at bounding box center [358, 244] width 6 height 6
click at [614, 100] on link "Modifier" at bounding box center [626, 103] width 24 height 10
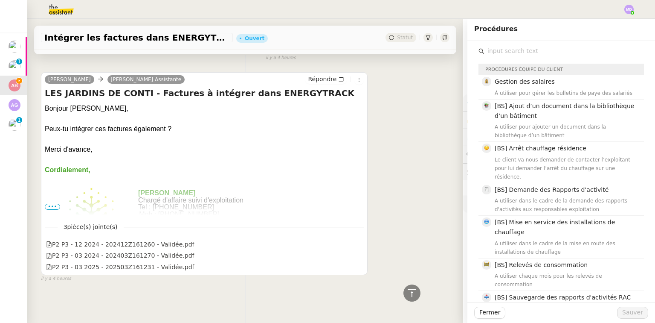
click at [502, 54] on input "text" at bounding box center [565, 51] width 160 height 12
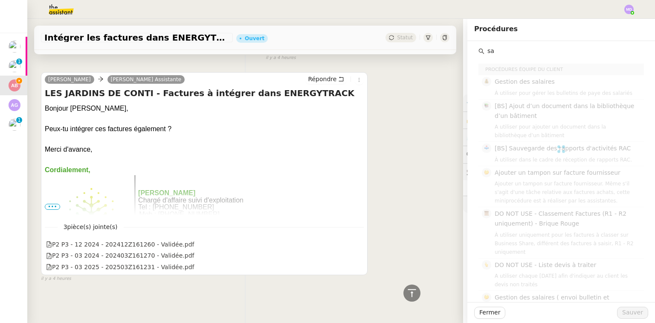
type input "s"
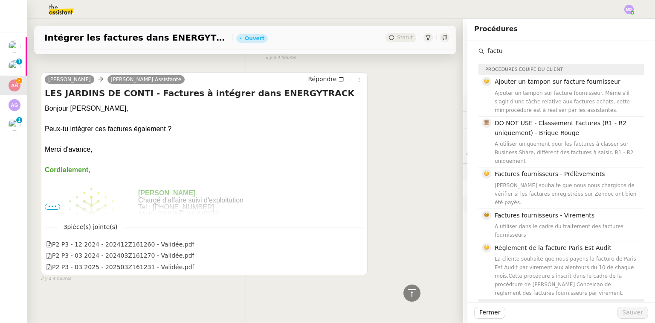
type input "factu"
click at [350, 103] on div "Bonjour [PERSON_NAME]," at bounding box center [204, 108] width 319 height 10
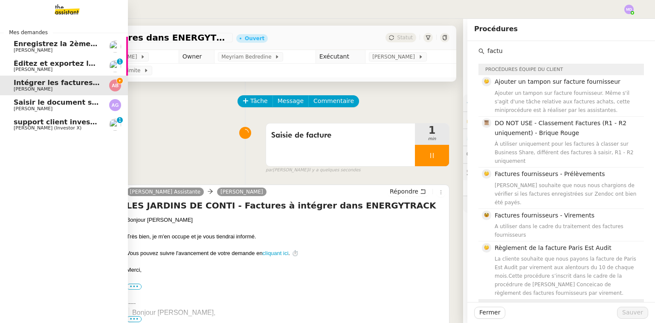
click at [61, 6] on img at bounding box center [60, 9] width 66 height 19
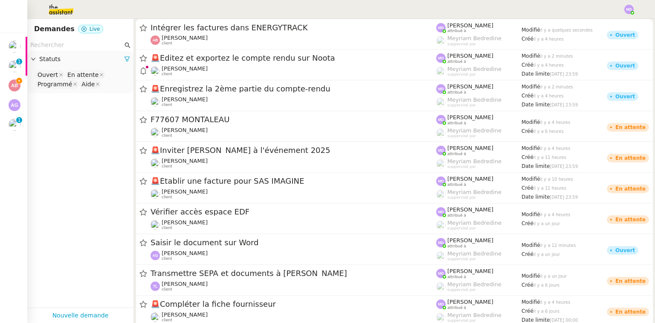
click at [70, 44] on input "text" at bounding box center [76, 45] width 93 height 10
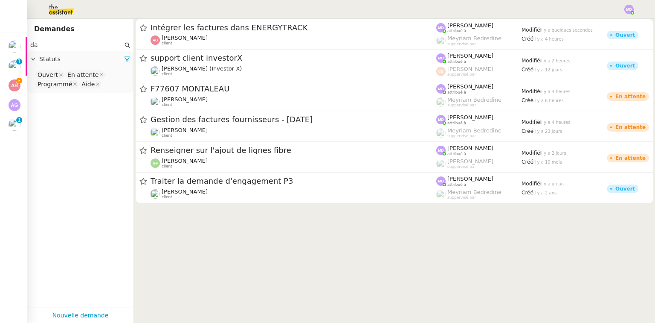
type input "d"
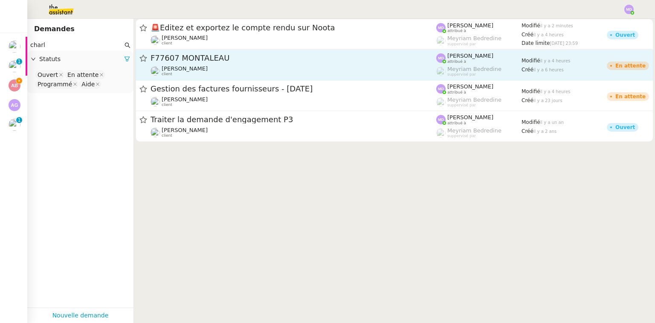
type input "charl"
click at [250, 64] on div "F77607 MONTALEAU [PERSON_NAME] Conceicao client" at bounding box center [294, 64] width 286 height 23
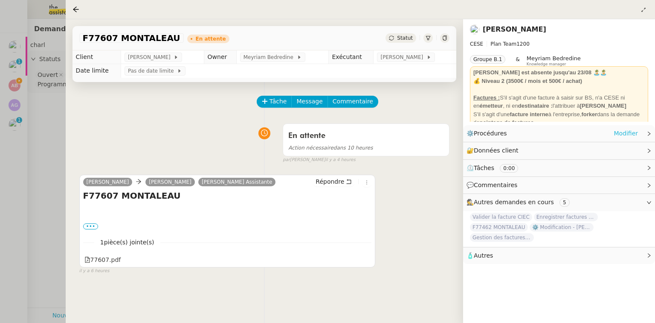
click at [619, 134] on link "Modifier" at bounding box center [626, 133] width 24 height 10
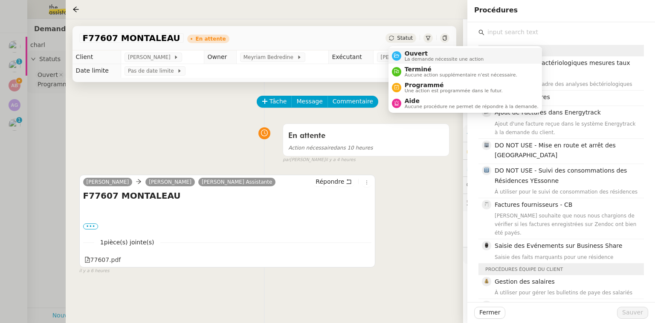
click at [407, 52] on span "Ouvert" at bounding box center [444, 53] width 79 height 7
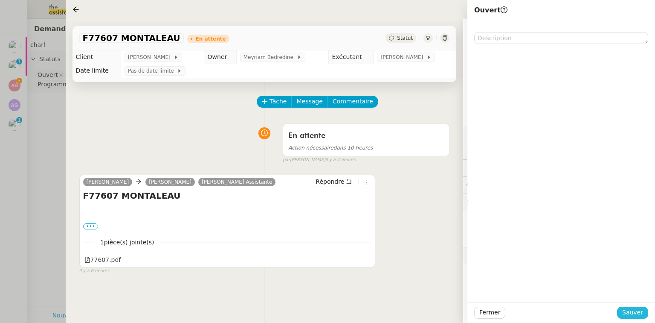
click at [630, 311] on span "Sauver" at bounding box center [633, 312] width 21 height 10
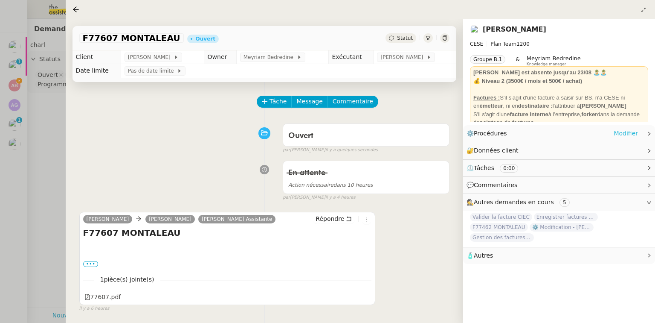
click at [619, 133] on link "Modifier" at bounding box center [626, 133] width 24 height 10
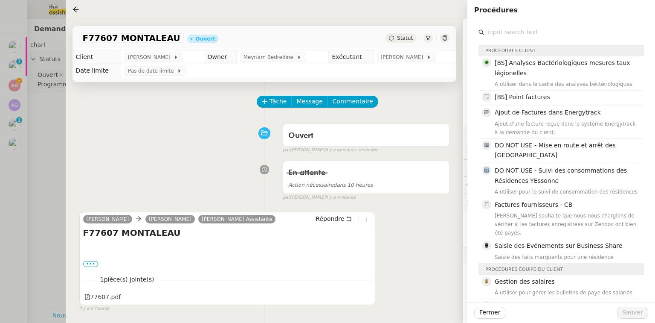
click at [509, 31] on input "text" at bounding box center [565, 32] width 160 height 12
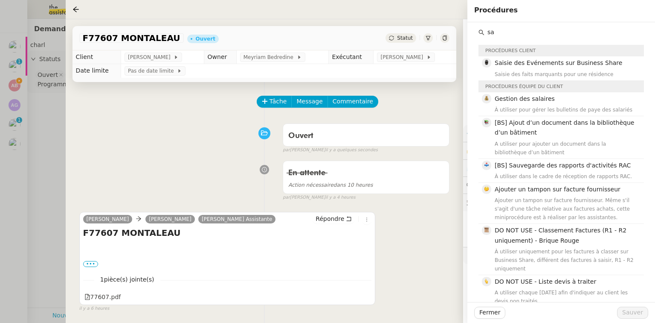
type input "s"
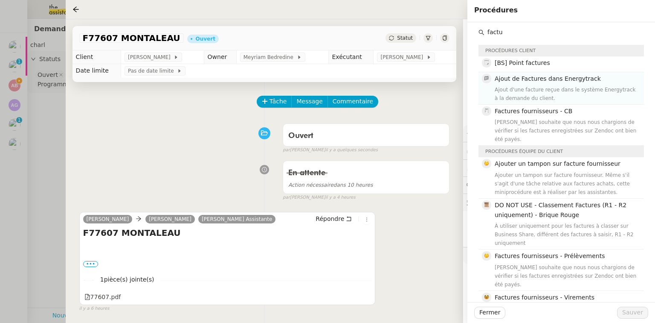
type input "factu"
click at [531, 93] on div "Ajout d'une facture reçue dans le système Energytrack à la demande du client." at bounding box center [567, 93] width 144 height 17
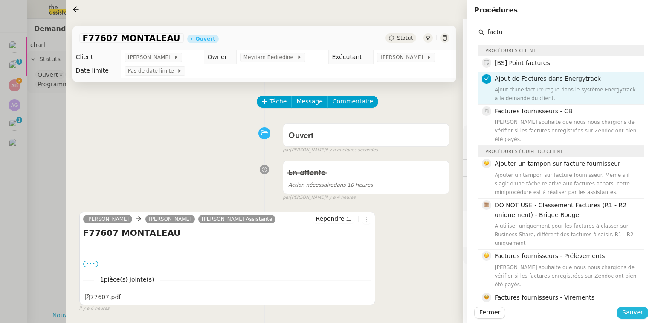
click at [636, 310] on span "Sauver" at bounding box center [633, 312] width 21 height 10
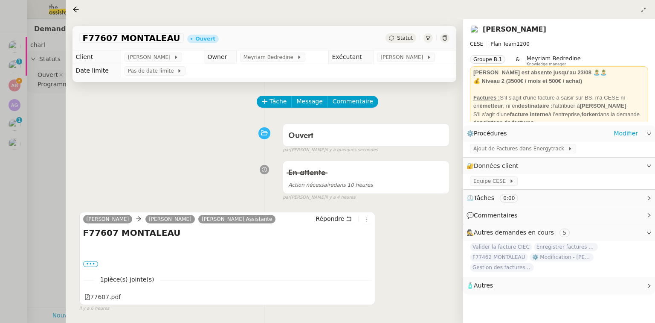
click at [505, 145] on div "Ajout de Factures dans Energytrack" at bounding box center [559, 149] width 192 height 15
click at [505, 146] on span "Ajout de Factures dans Energytrack" at bounding box center [521, 148] width 94 height 9
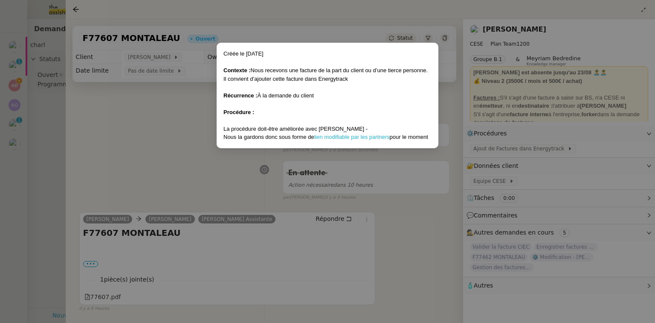
click at [359, 137] on link "lien modifiable par les partners" at bounding box center [352, 137] width 76 height 6
click at [29, 102] on nz-modal-container "Créée le [DATE] Contexte : Nous recevons une facture de la part du client ou d’…" at bounding box center [327, 161] width 655 height 323
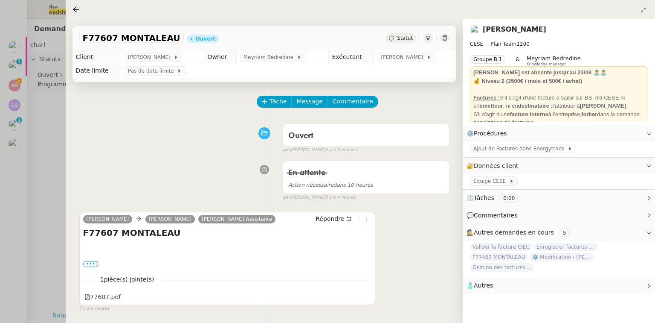
click at [15, 85] on div at bounding box center [327, 161] width 655 height 323
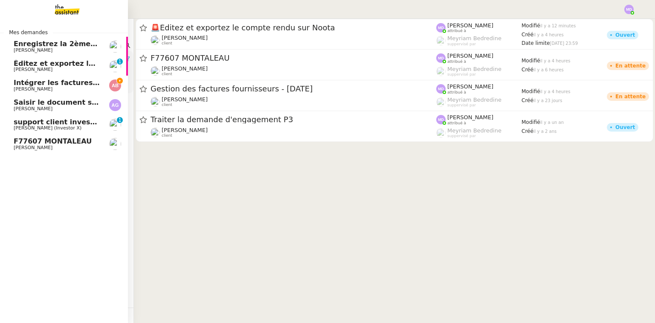
click at [14, 85] on span "Intégrer les factures dans ENERGYTRACK" at bounding box center [93, 83] width 158 height 8
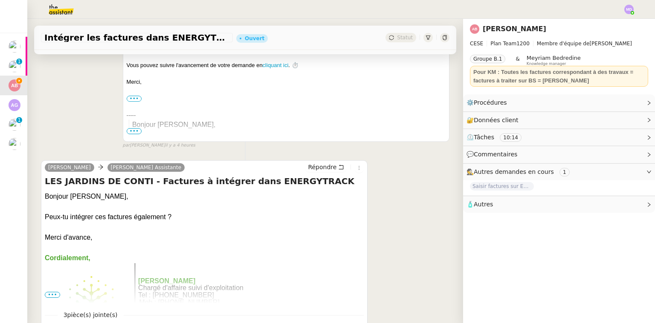
scroll to position [280, 0]
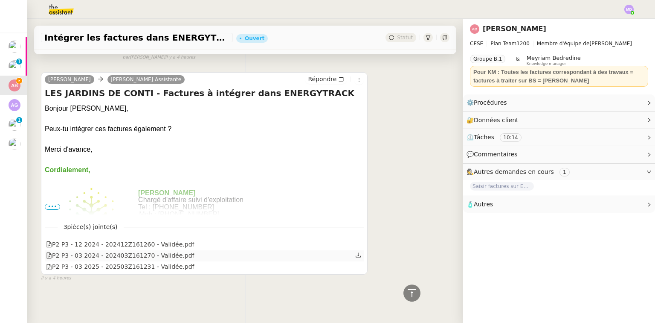
click at [355, 253] on icon at bounding box center [358, 255] width 6 height 6
click at [355, 264] on icon at bounding box center [358, 266] width 6 height 6
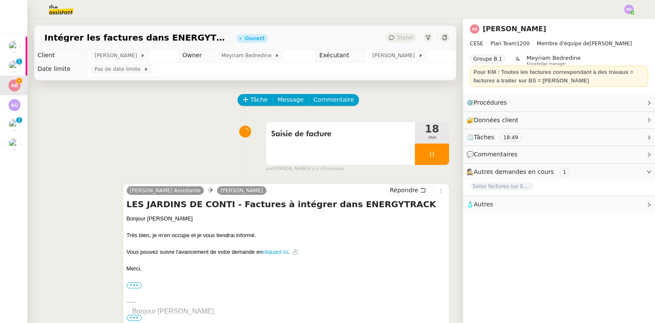
scroll to position [0, 0]
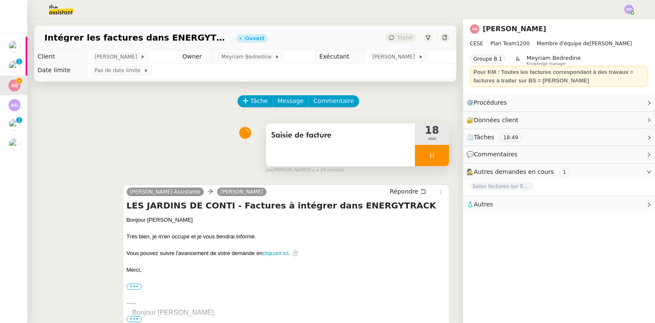
click at [425, 151] on div at bounding box center [432, 155] width 34 height 21
click at [419, 150] on div at bounding box center [423, 155] width 17 height 21
click at [433, 162] on div at bounding box center [432, 155] width 34 height 21
click at [433, 162] on button at bounding box center [440, 155] width 17 height 21
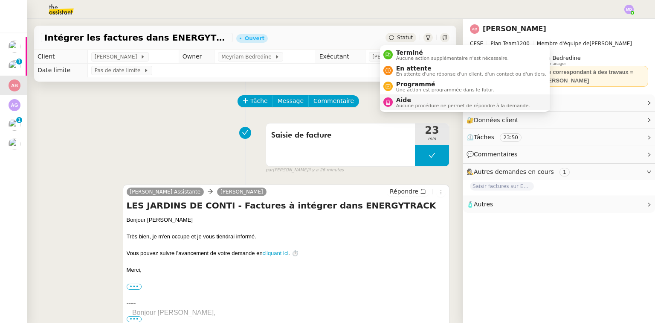
click at [410, 97] on span "Aide" at bounding box center [463, 99] width 134 height 7
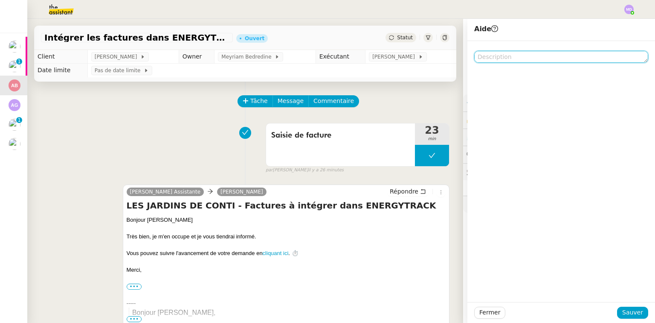
click at [521, 57] on textarea at bounding box center [561, 57] width 174 height 12
type textarea "¨"
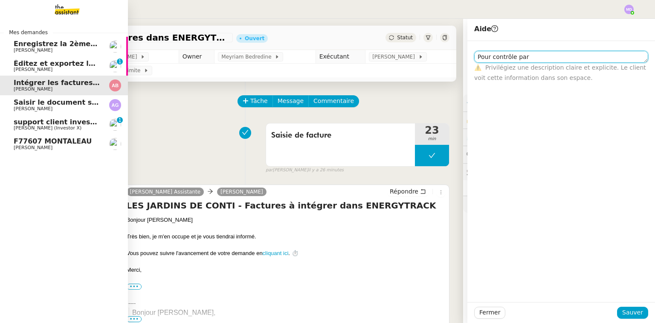
type textarea "Pour contrôle par"
click at [50, 116] on link "support client investorX [PERSON_NAME] (Investor X) 0 1 2 3 4 5 6 7 8 9" at bounding box center [64, 125] width 128 height 20
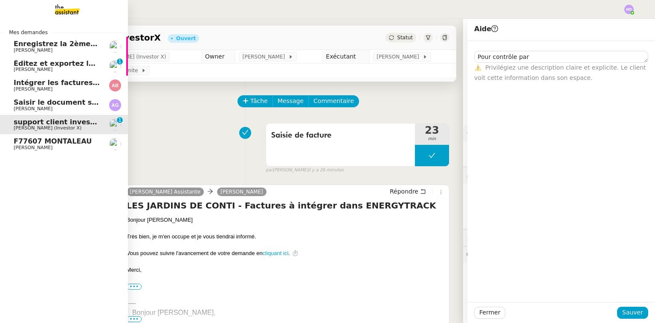
click at [60, 106] on span "[PERSON_NAME]" at bounding box center [57, 108] width 86 height 5
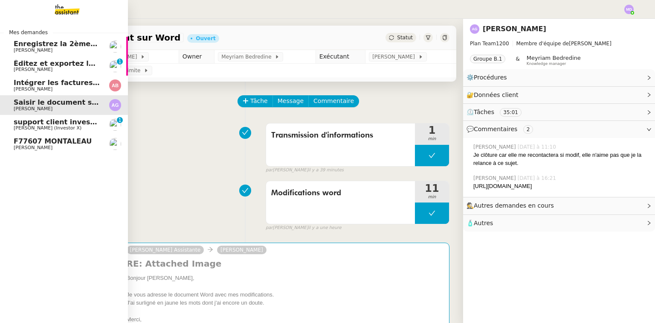
click at [60, 126] on span "[PERSON_NAME] (Investor X)" at bounding box center [48, 128] width 68 height 6
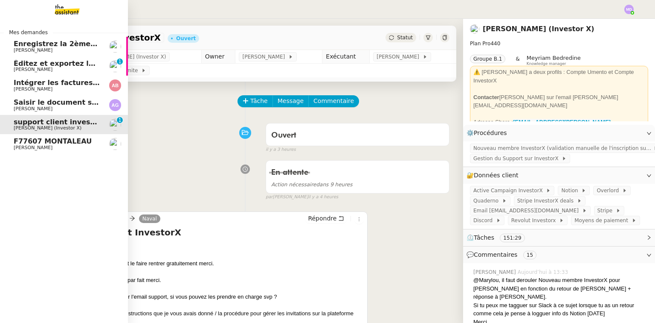
click at [58, 140] on span "F77607 MONTALEAU" at bounding box center [53, 141] width 78 height 8
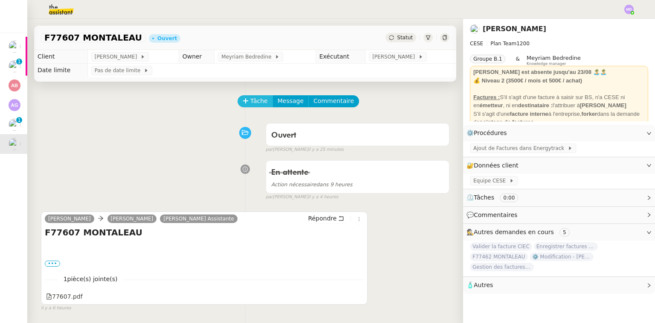
click at [250, 101] on span "Tâche" at bounding box center [258, 101] width 17 height 10
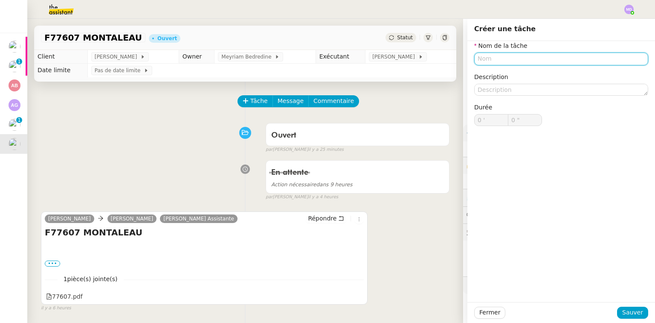
type input "a"
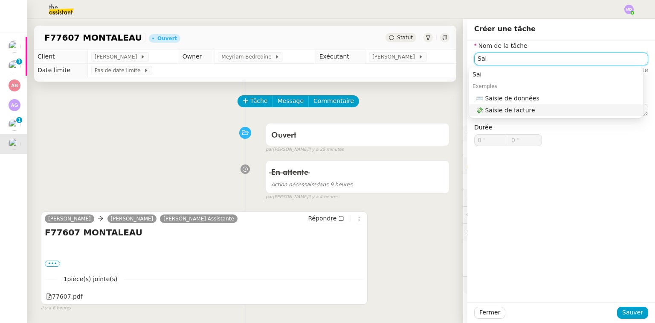
click at [533, 108] on div "💸 Saisie de facture" at bounding box center [558, 110] width 164 height 8
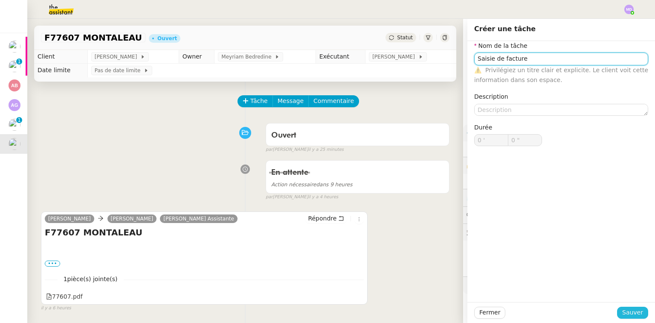
type input "Saisie de facture"
click at [631, 307] on span "Sauver" at bounding box center [633, 312] width 21 height 10
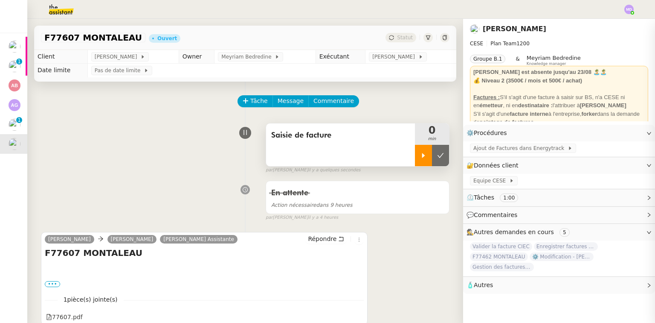
drag, startPoint x: 416, startPoint y: 155, endPoint x: 414, endPoint y: 177, distance: 21.4
click at [420, 157] on icon at bounding box center [423, 155] width 7 height 7
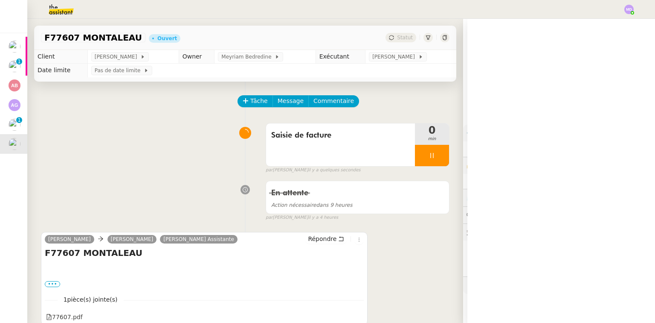
scroll to position [113, 0]
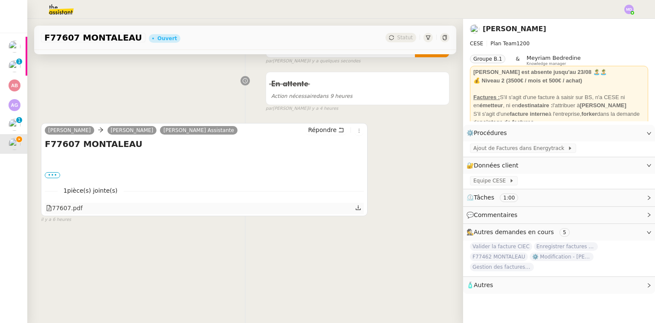
click at [356, 205] on icon at bounding box center [358, 207] width 5 height 5
click at [382, 108] on div "Tâche Message Commentaire Veuillez patienter une erreur s'est produite 👌👌👌 mess…" at bounding box center [245, 134] width 436 height 323
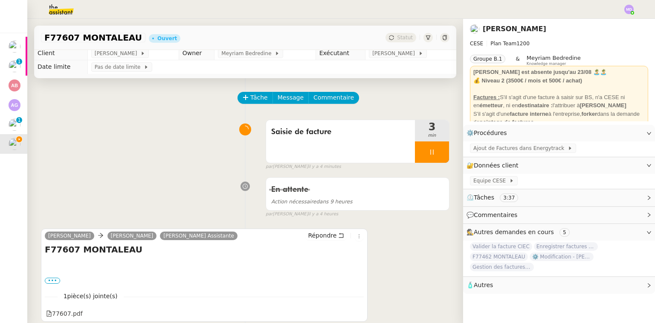
scroll to position [0, 0]
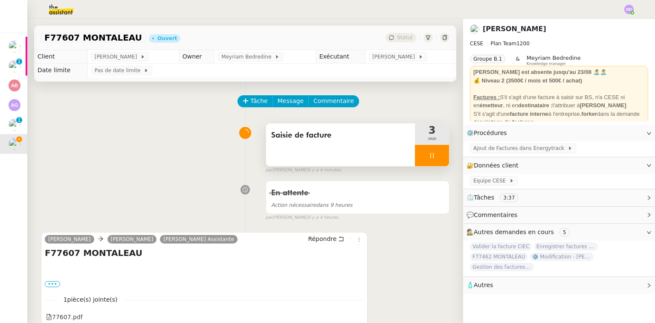
click at [429, 155] on div at bounding box center [432, 155] width 34 height 21
click at [434, 157] on div at bounding box center [432, 155] width 34 height 21
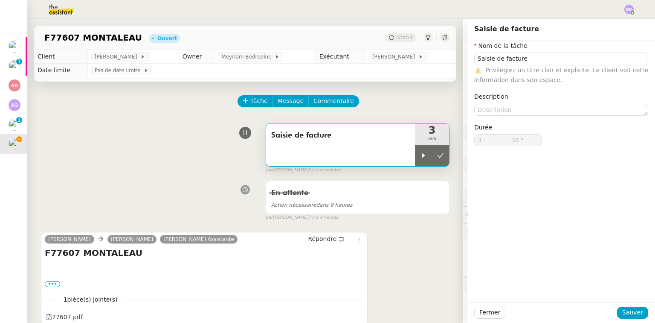
type input "Saisie de facture"
type input "3 '"
type input "38 ""
click at [437, 154] on icon at bounding box center [440, 155] width 7 height 7
type input "Saisie de facture"
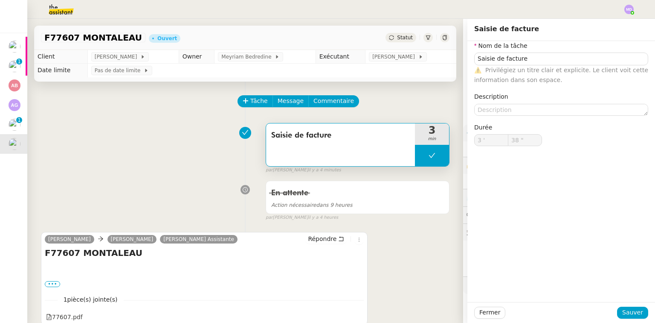
type input "3 '"
type input "38 ""
type input "Saisie de facture"
type input "3 '"
type input "38 ""
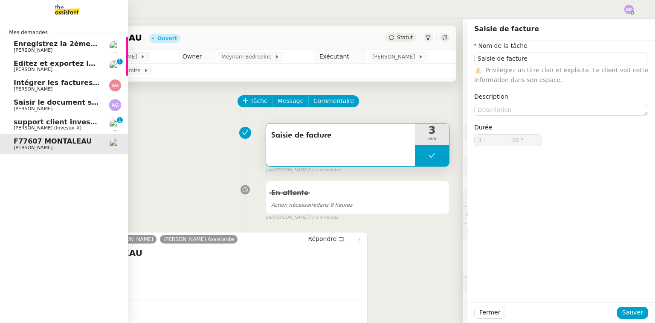
click at [56, 61] on span "Éditez et exportez le compte rendu sur Noota" at bounding box center [102, 63] width 176 height 8
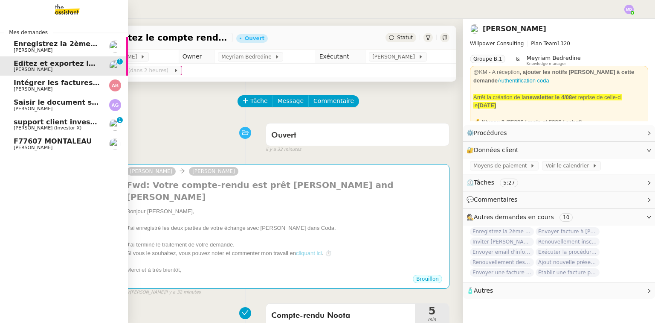
click at [55, 43] on span "Enregistrez la 2ème partie du compte-rendu" at bounding box center [99, 44] width 171 height 8
